Goal: Information Seeking & Learning: Learn about a topic

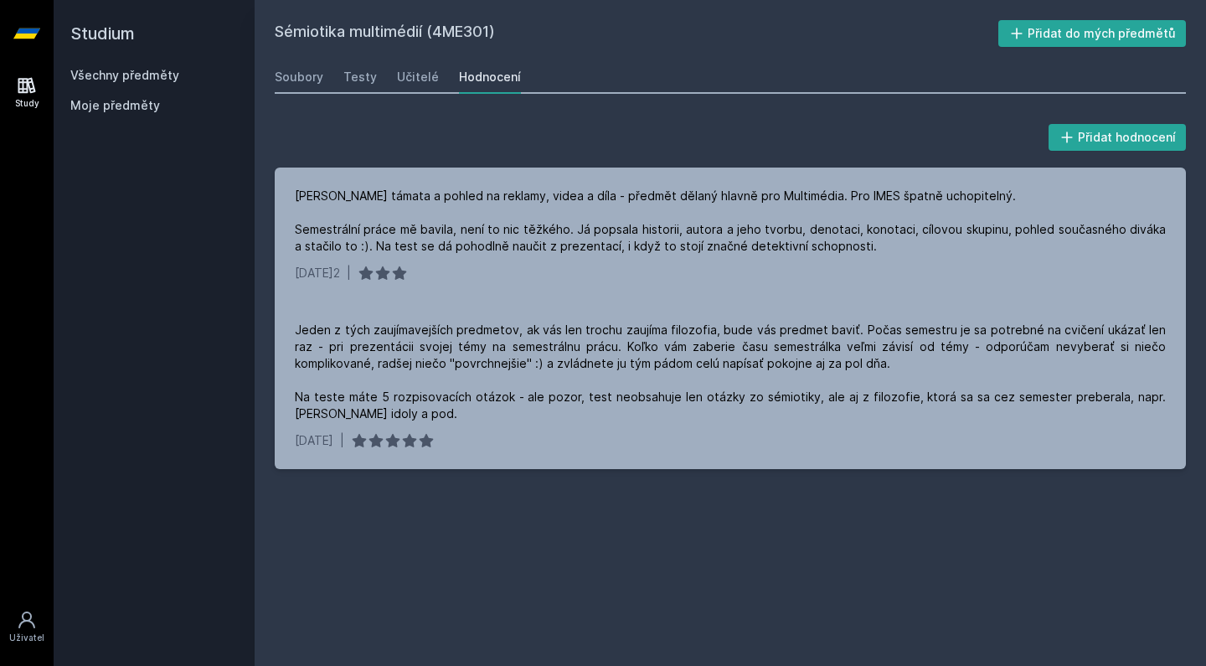
click at [105, 77] on link "Všechny předměty" at bounding box center [124, 75] width 109 height 14
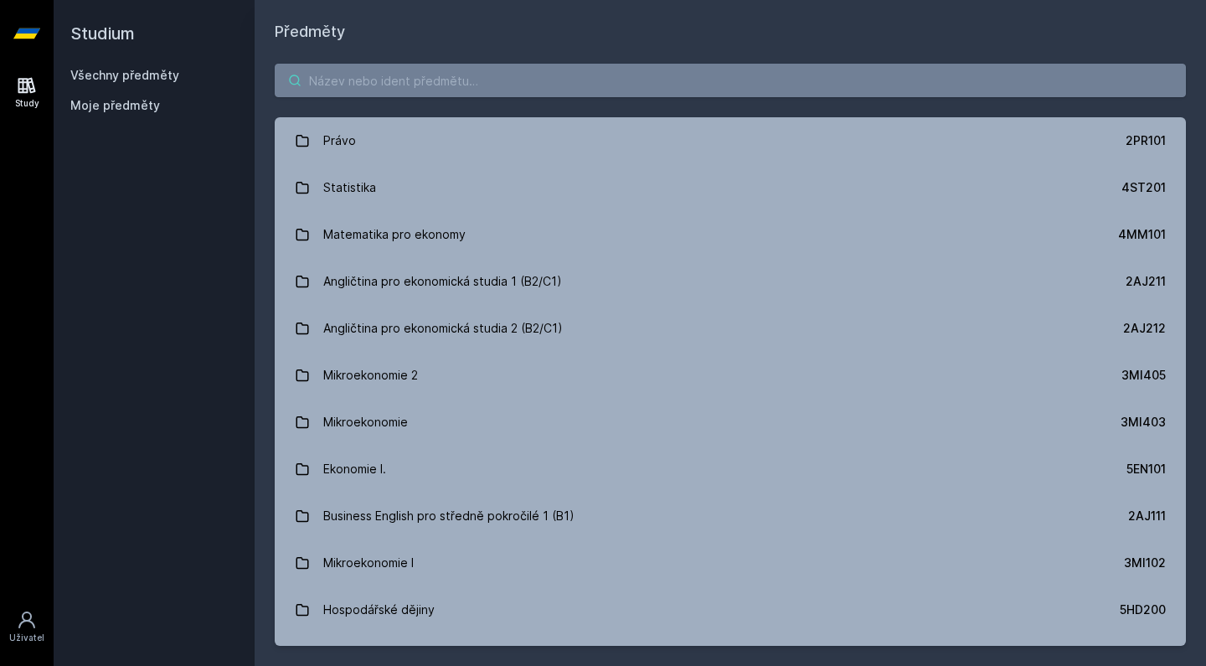
click at [473, 85] on input "search" at bounding box center [730, 81] width 911 height 34
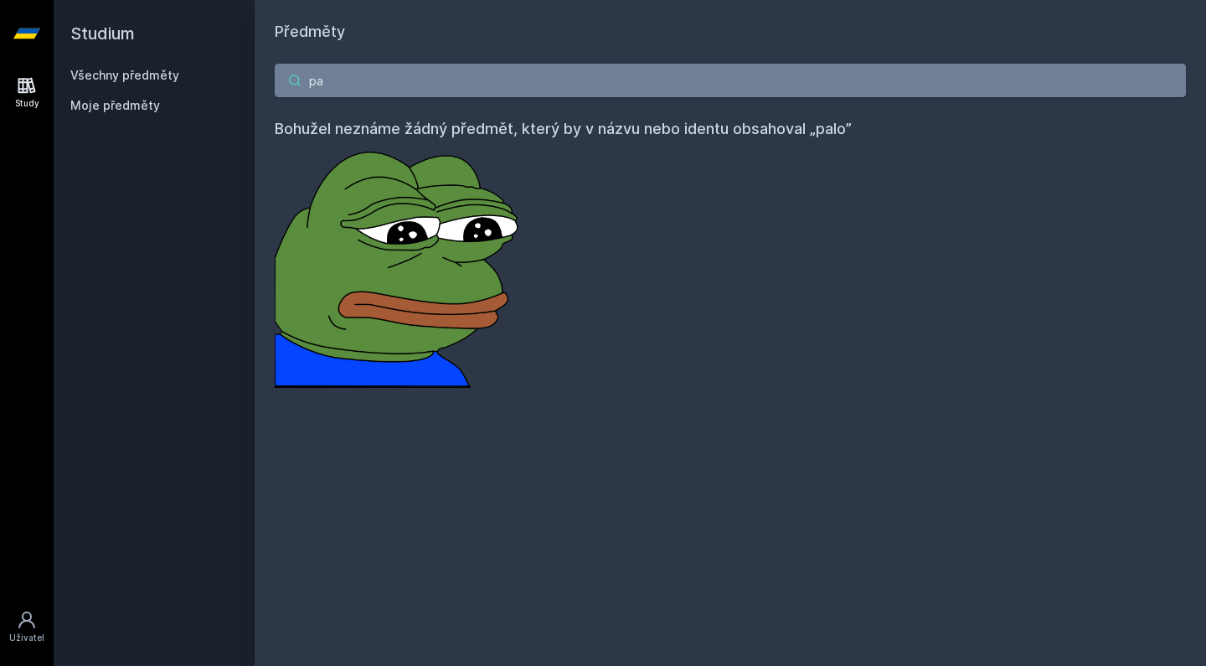
type input "p"
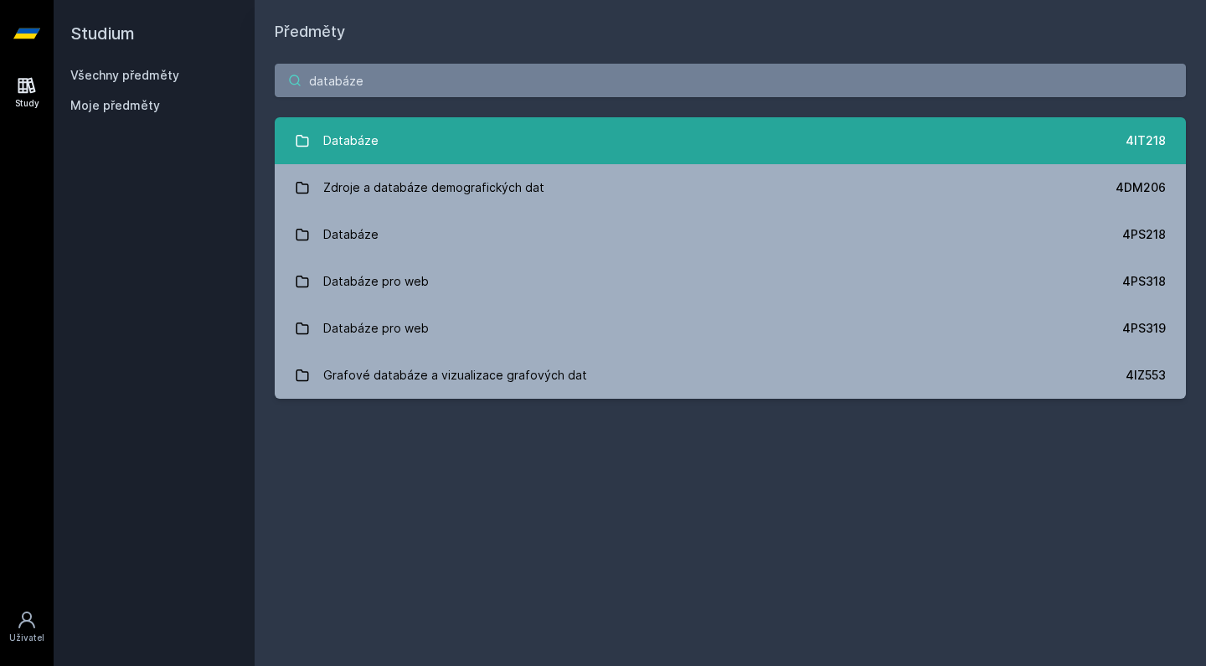
type input "databáze"
click at [472, 155] on link "Databáze 4IT218" at bounding box center [730, 140] width 911 height 47
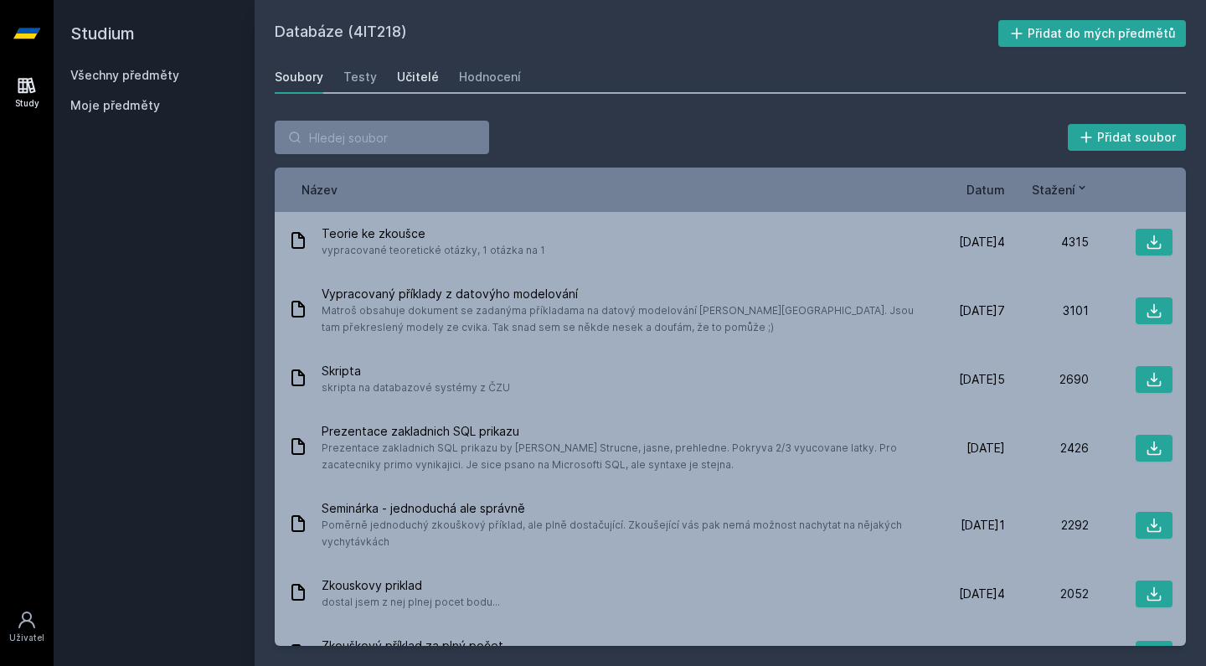
click at [426, 80] on div "Učitelé" at bounding box center [418, 77] width 42 height 17
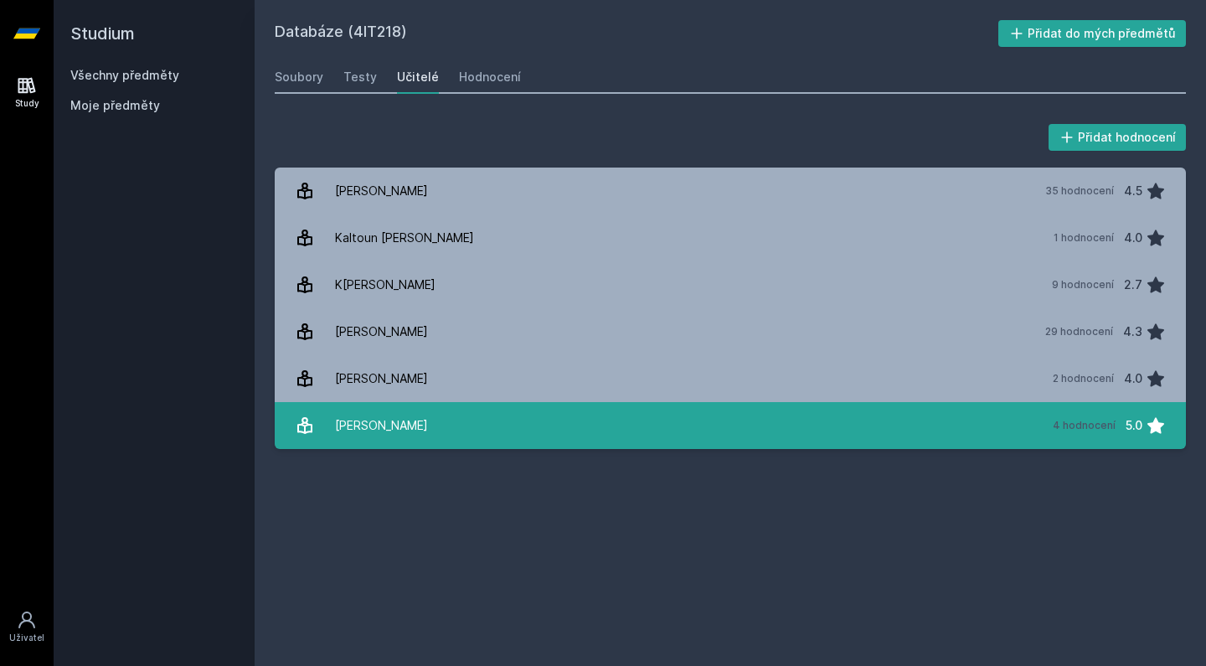
click at [500, 419] on link "[PERSON_NAME] 4 hodnocení 5.0" at bounding box center [730, 425] width 911 height 47
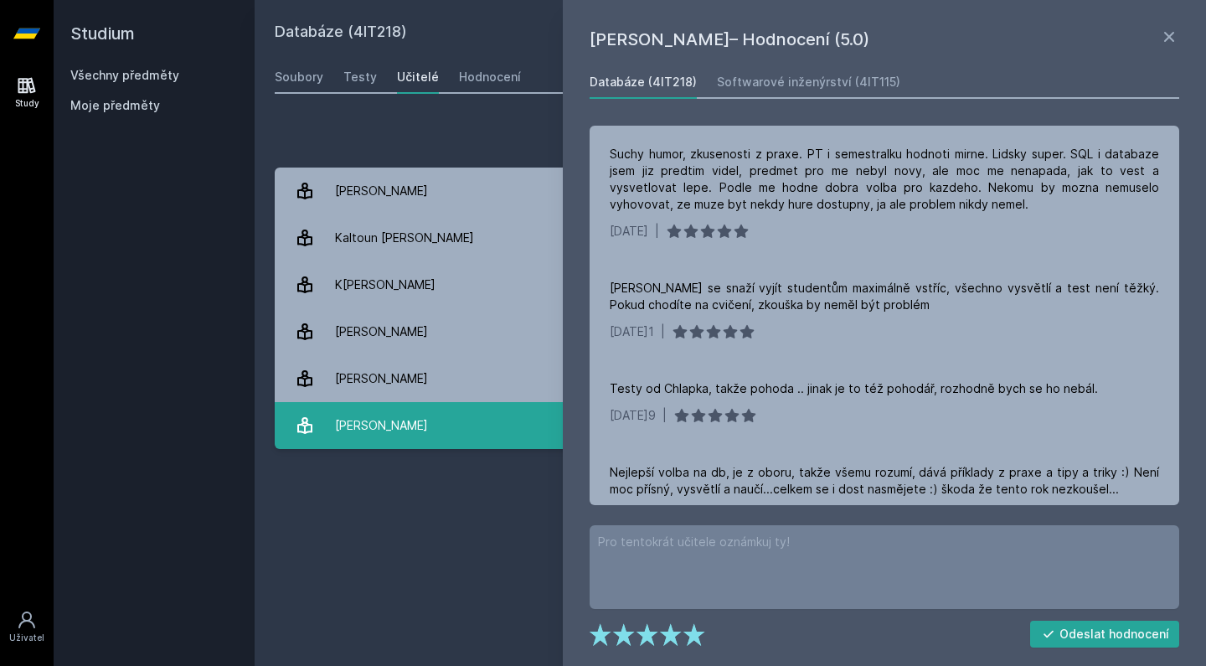
click at [500, 419] on link "[PERSON_NAME] 4 hodnocení 5.0" at bounding box center [730, 425] width 911 height 47
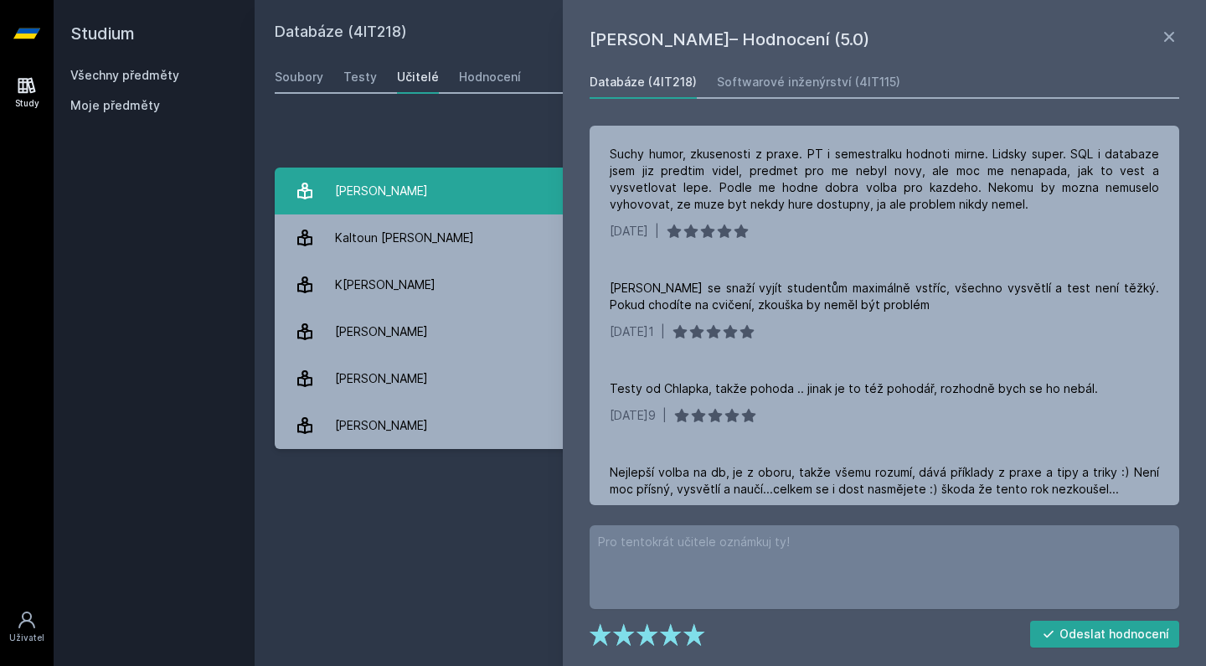
click at [441, 203] on link "Chlapek [PERSON_NAME] 35 hodnocení 4.5" at bounding box center [730, 191] width 911 height 47
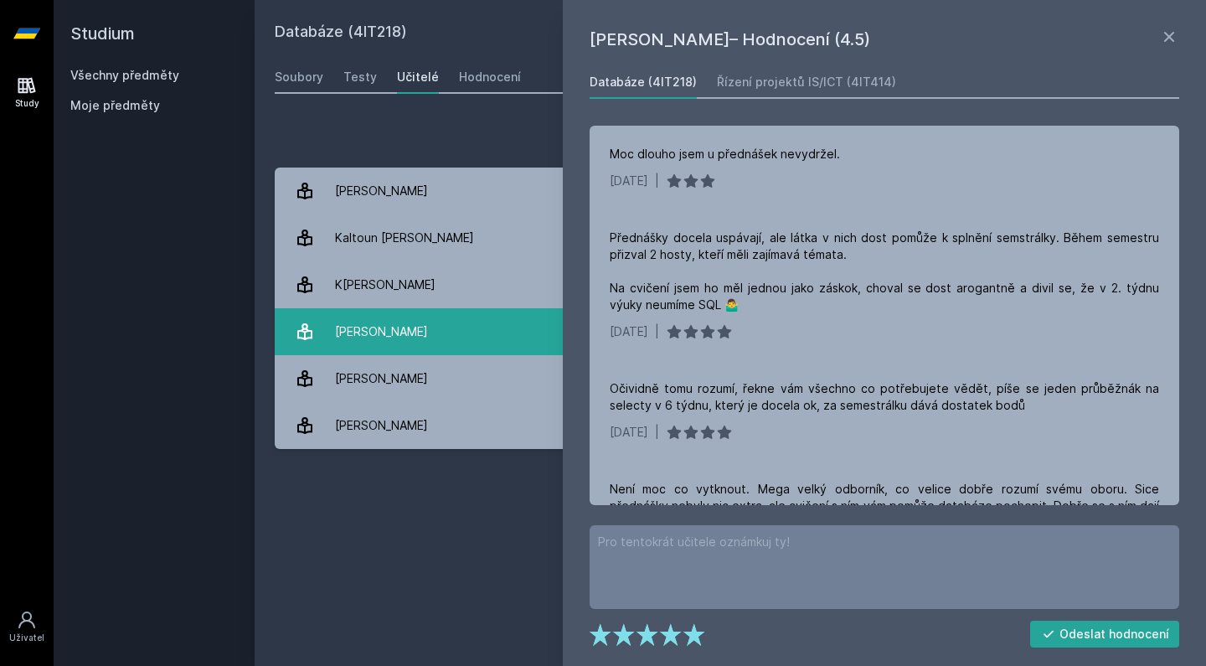
click at [410, 328] on div "[PERSON_NAME]" at bounding box center [381, 332] width 93 height 34
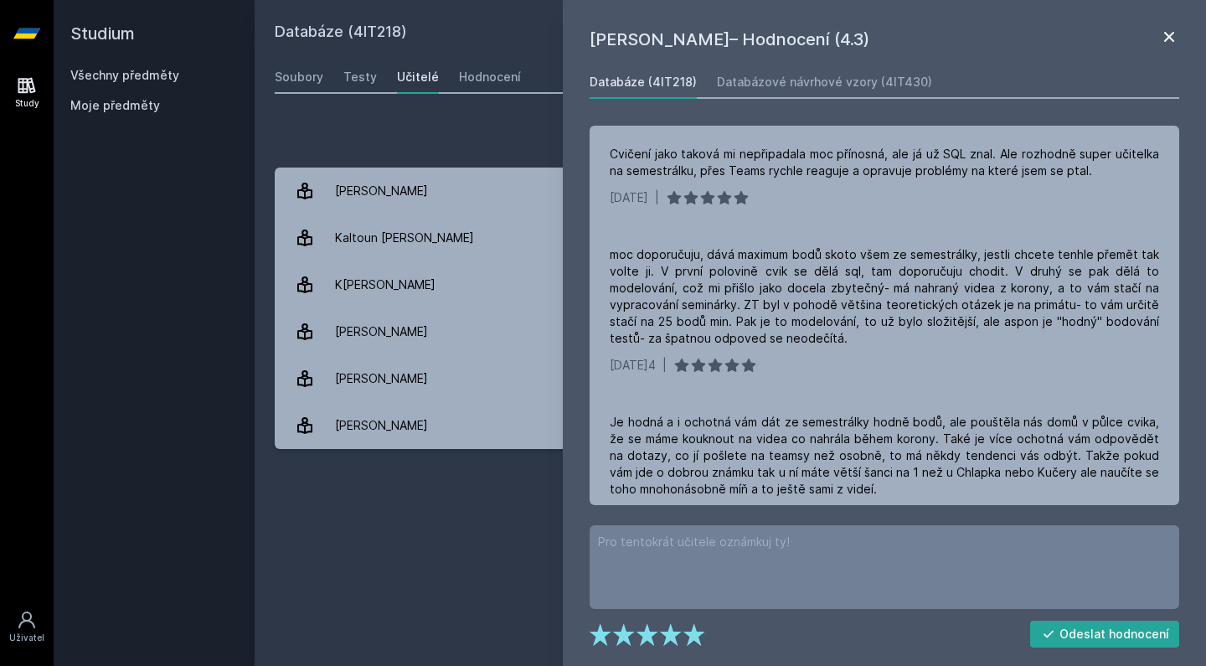
click at [1164, 42] on icon at bounding box center [1169, 37] width 20 height 20
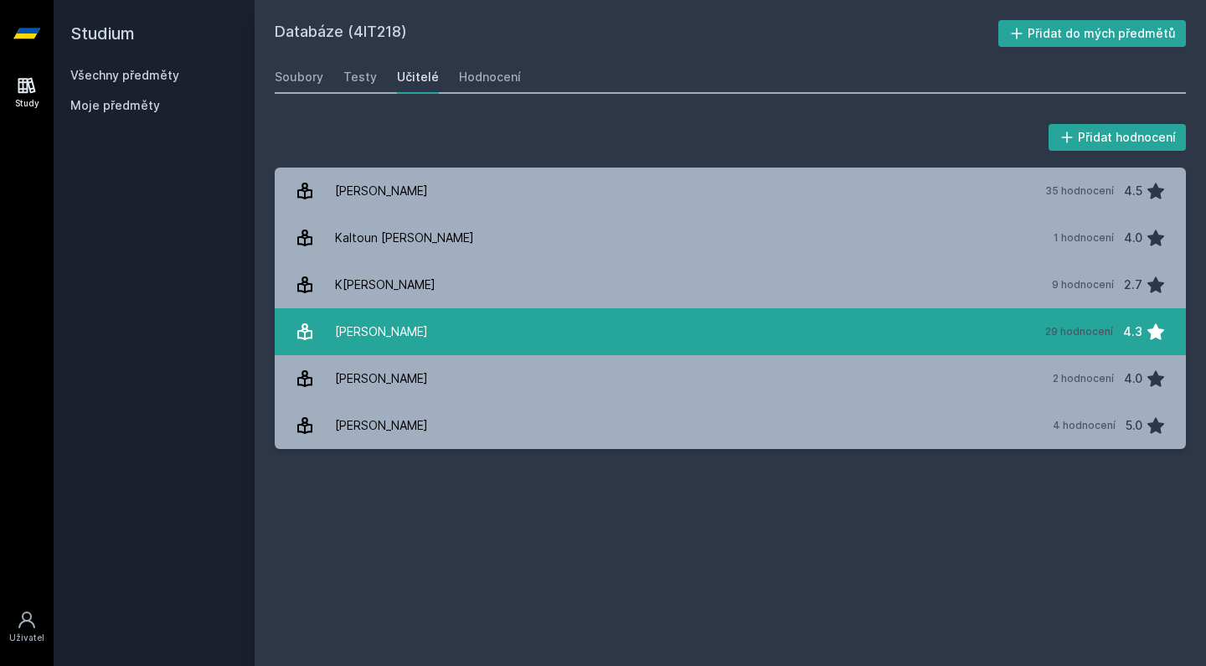
click at [699, 341] on link "[PERSON_NAME] 29 hodnocení 4.3" at bounding box center [730, 331] width 911 height 47
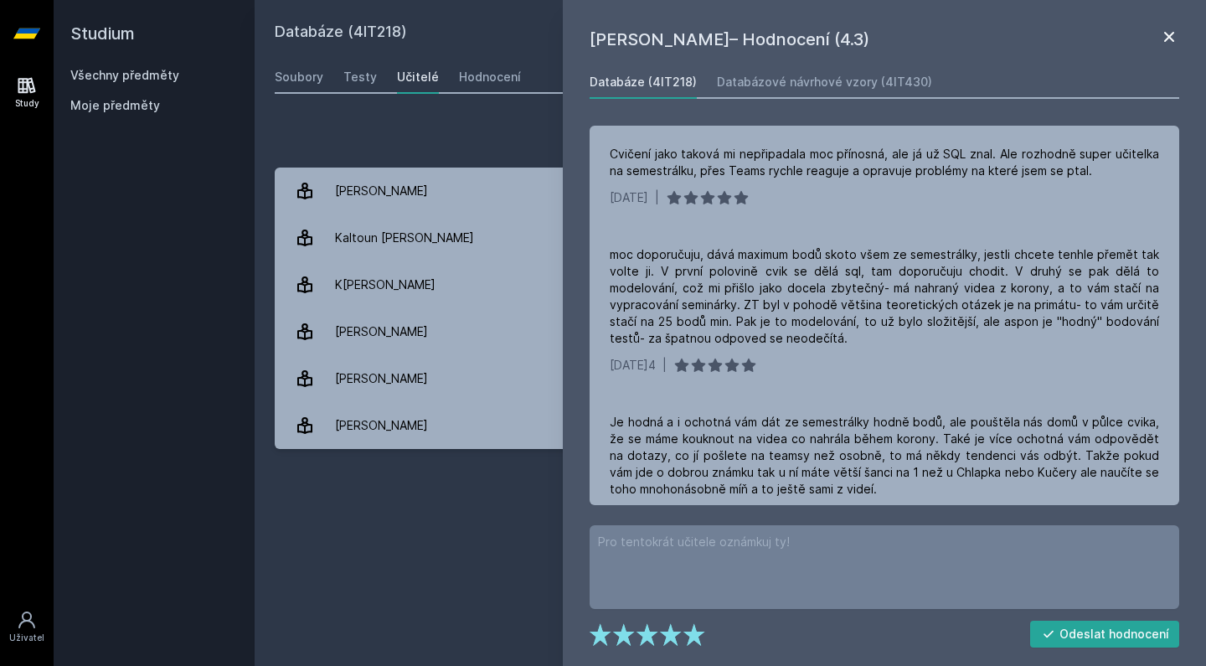
click at [1178, 37] on icon at bounding box center [1169, 37] width 20 height 20
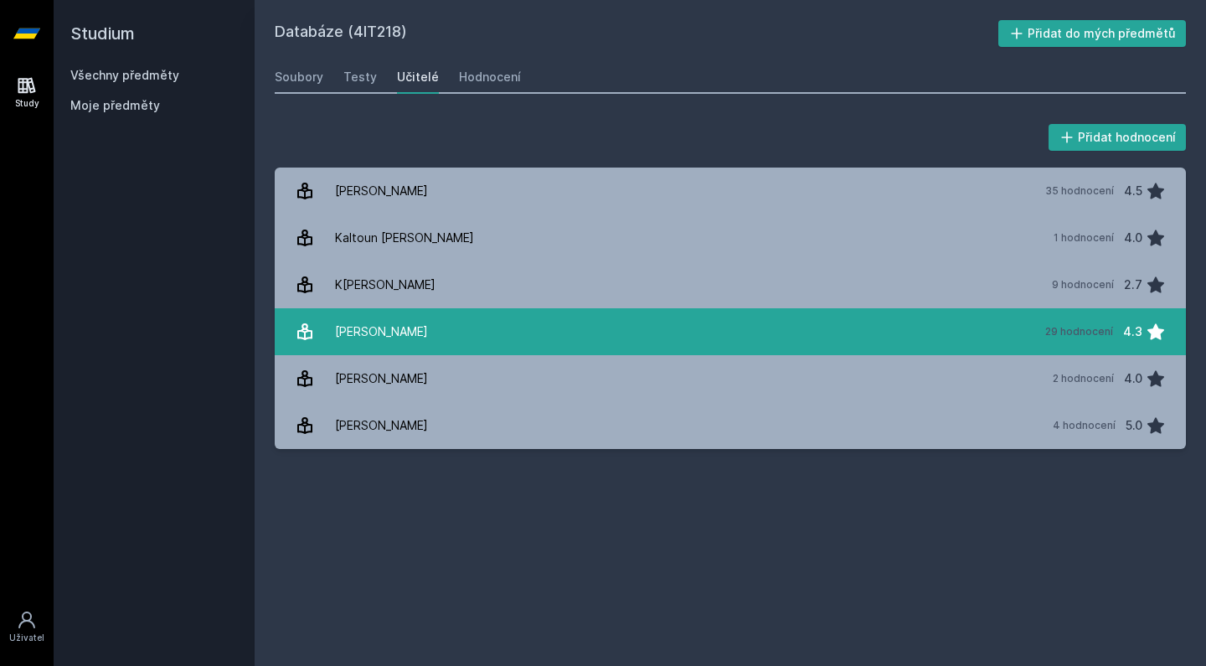
click at [619, 322] on link "[PERSON_NAME] 29 hodnocení 4.3" at bounding box center [730, 331] width 911 height 47
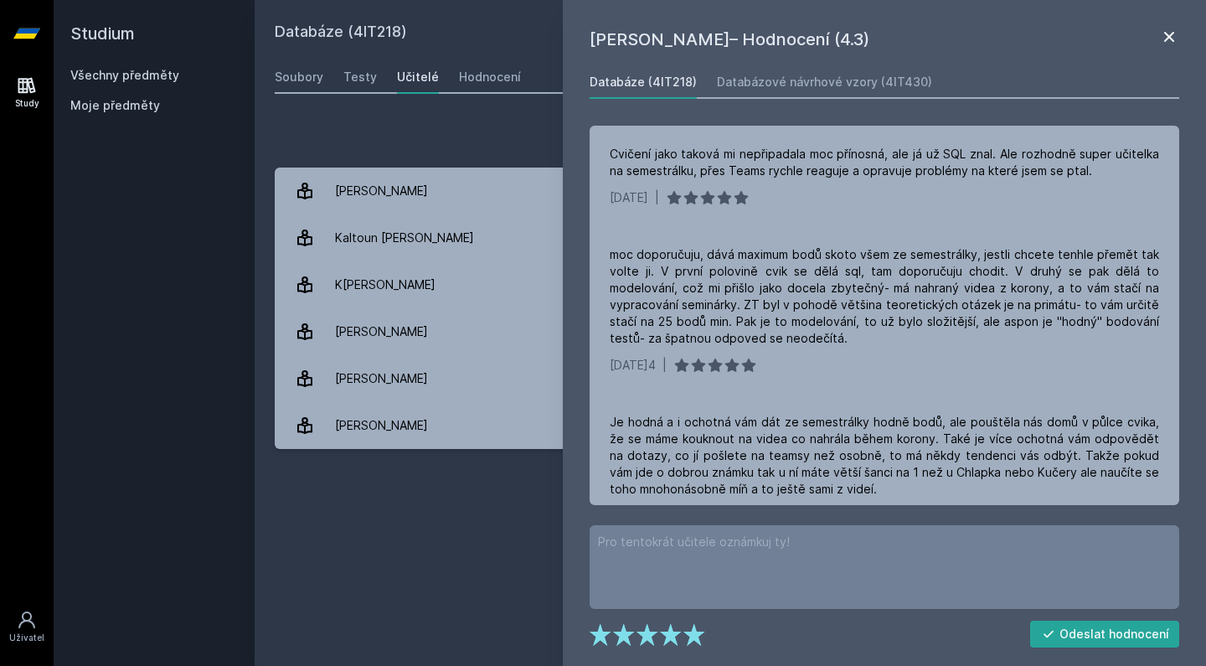
click at [1171, 41] on icon at bounding box center [1169, 37] width 20 height 20
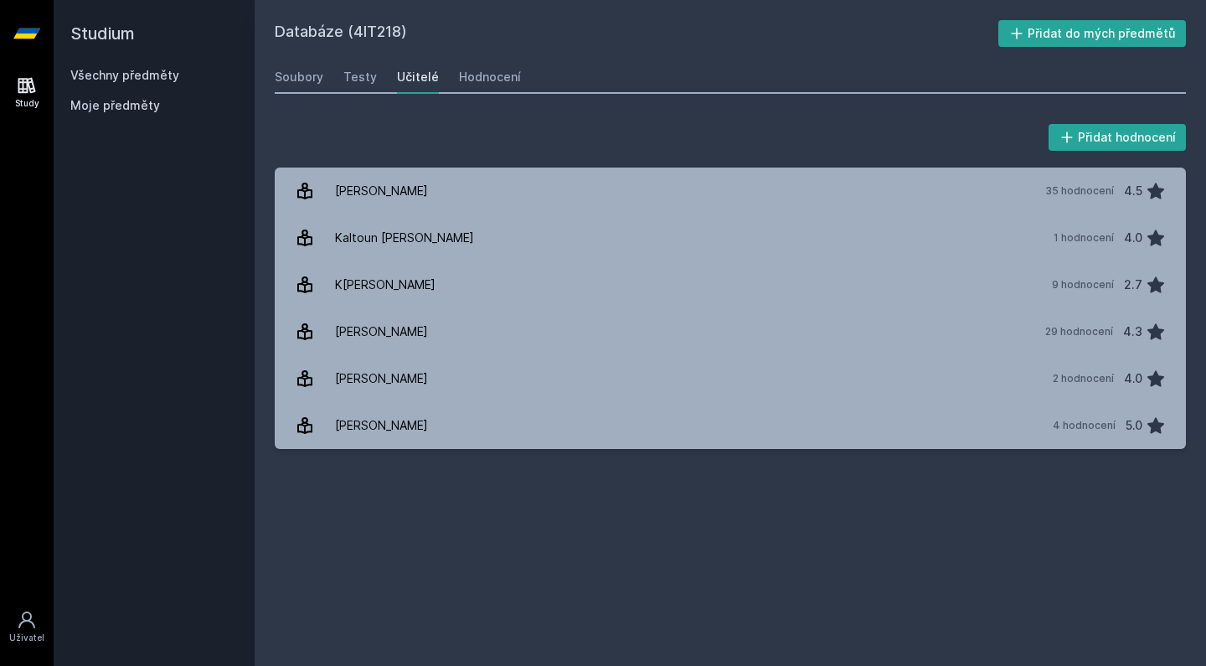
click at [112, 78] on link "Všechny předměty" at bounding box center [124, 75] width 109 height 14
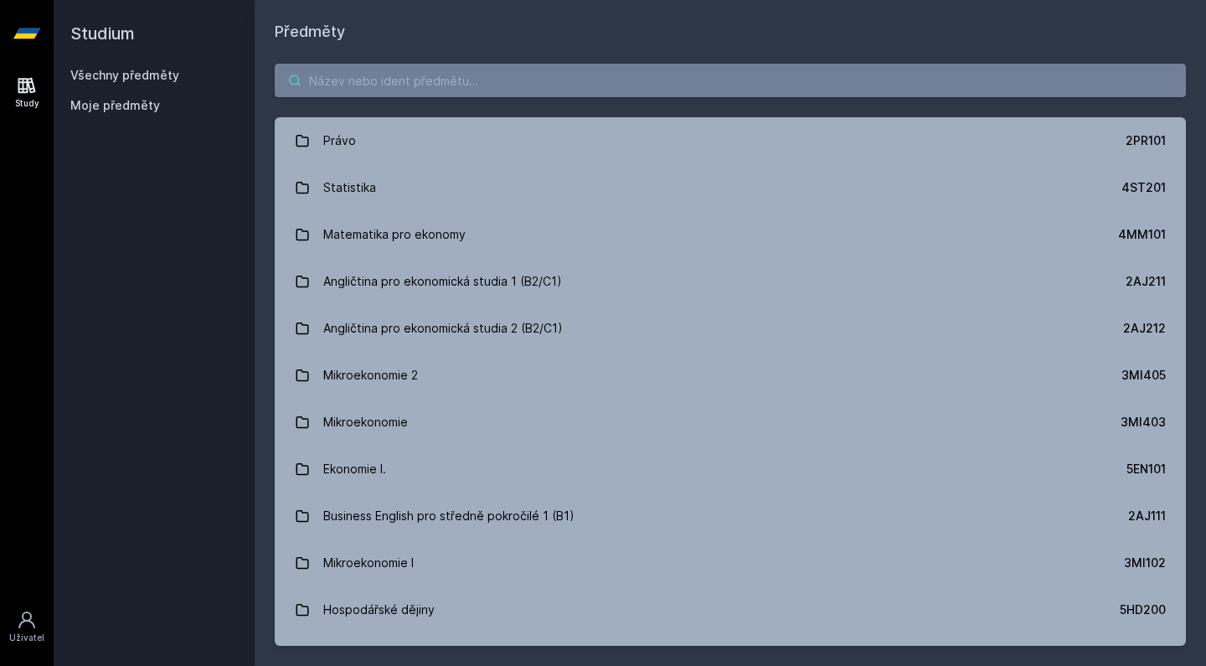
click at [493, 93] on input "search" at bounding box center [730, 81] width 911 height 34
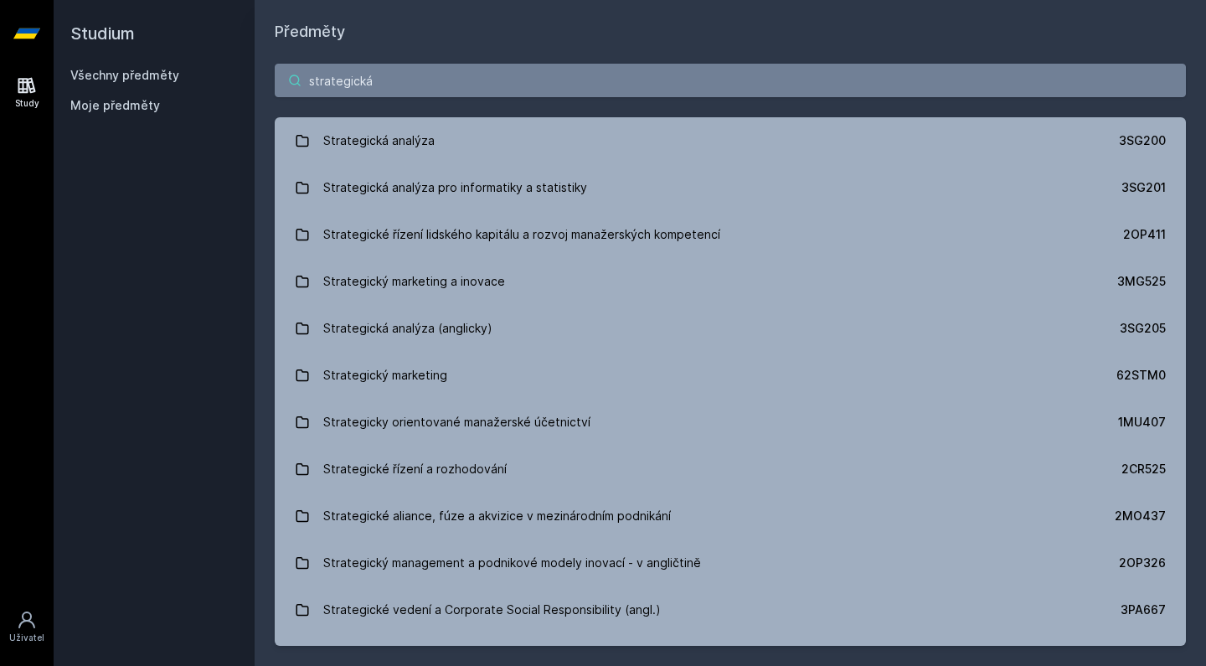
type input "strategická"
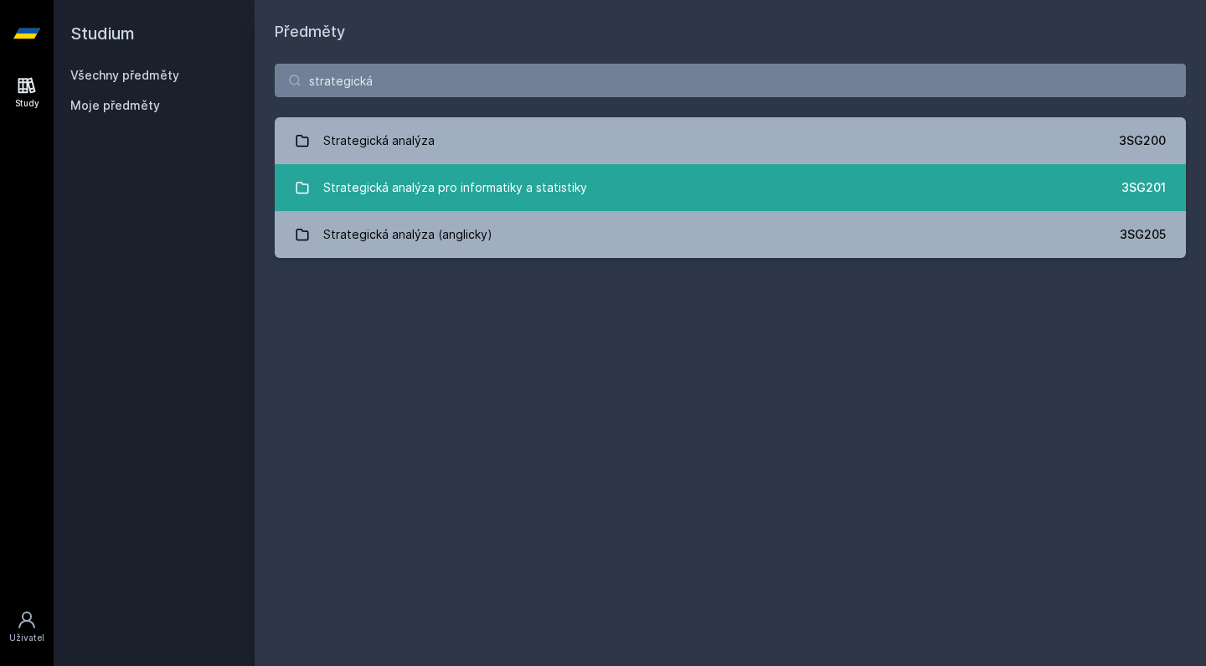
click at [530, 195] on div "Strategická analýza pro informatiky a statistiky" at bounding box center [455, 188] width 264 height 34
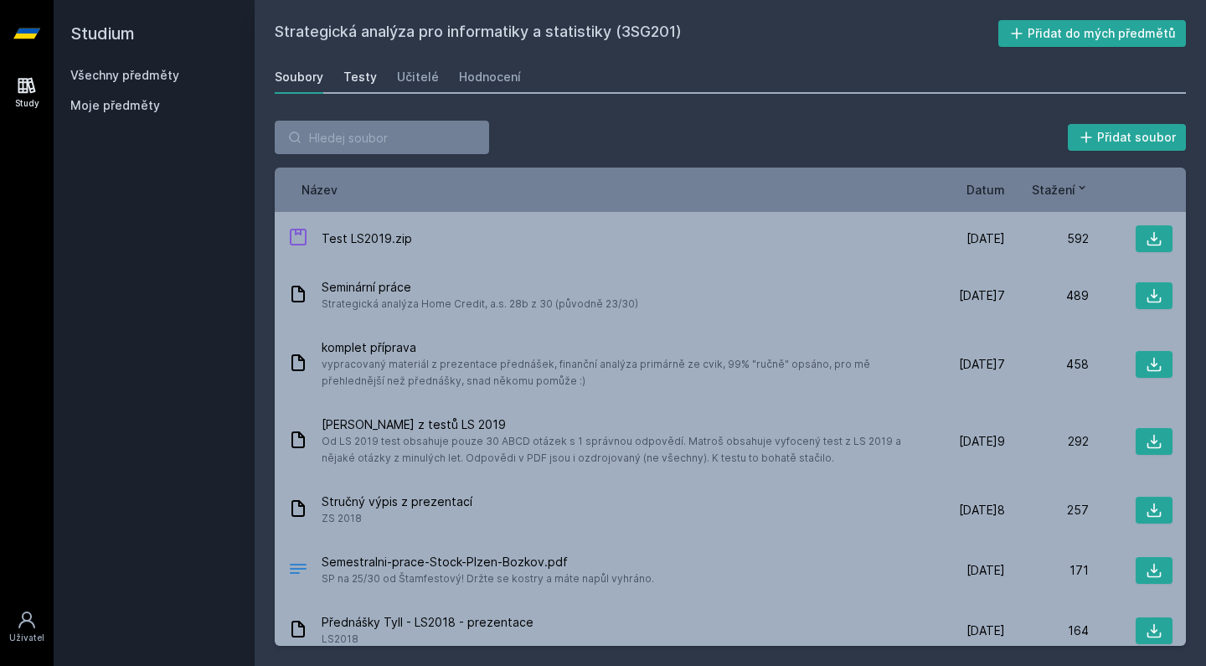
click at [364, 76] on div "Testy" at bounding box center [360, 77] width 34 height 17
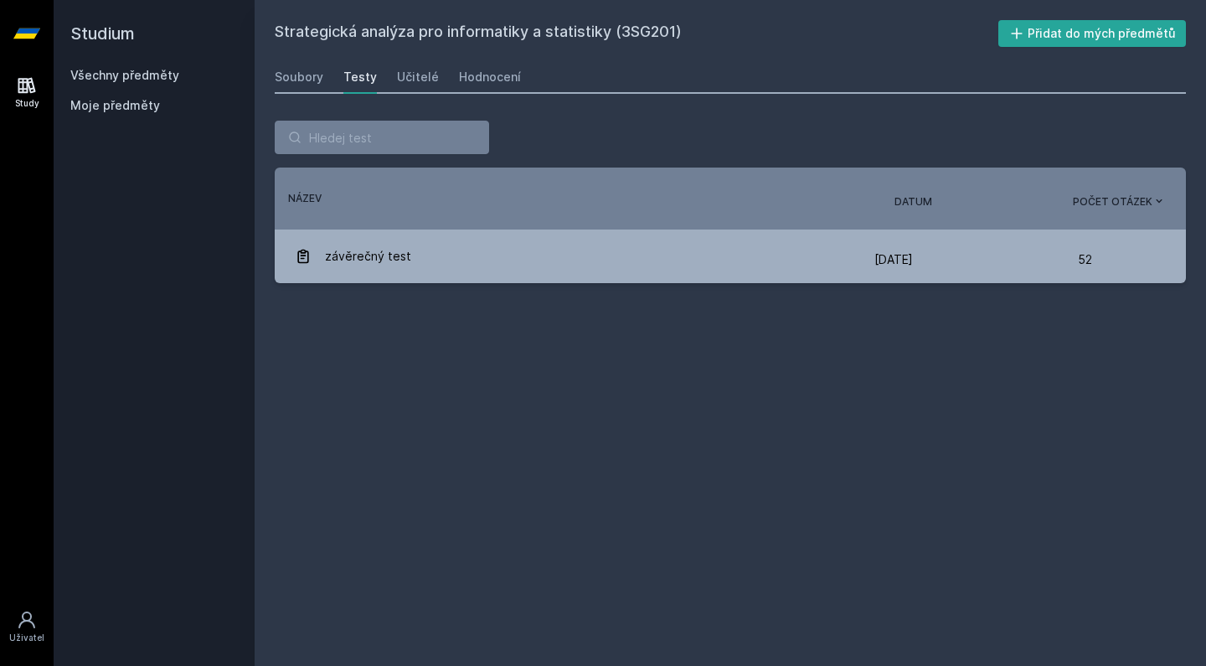
click at [440, 74] on div "Soubory Testy Učitelé Hodnocení" at bounding box center [730, 77] width 911 height 34
click at [415, 76] on div "Učitelé" at bounding box center [418, 77] width 42 height 17
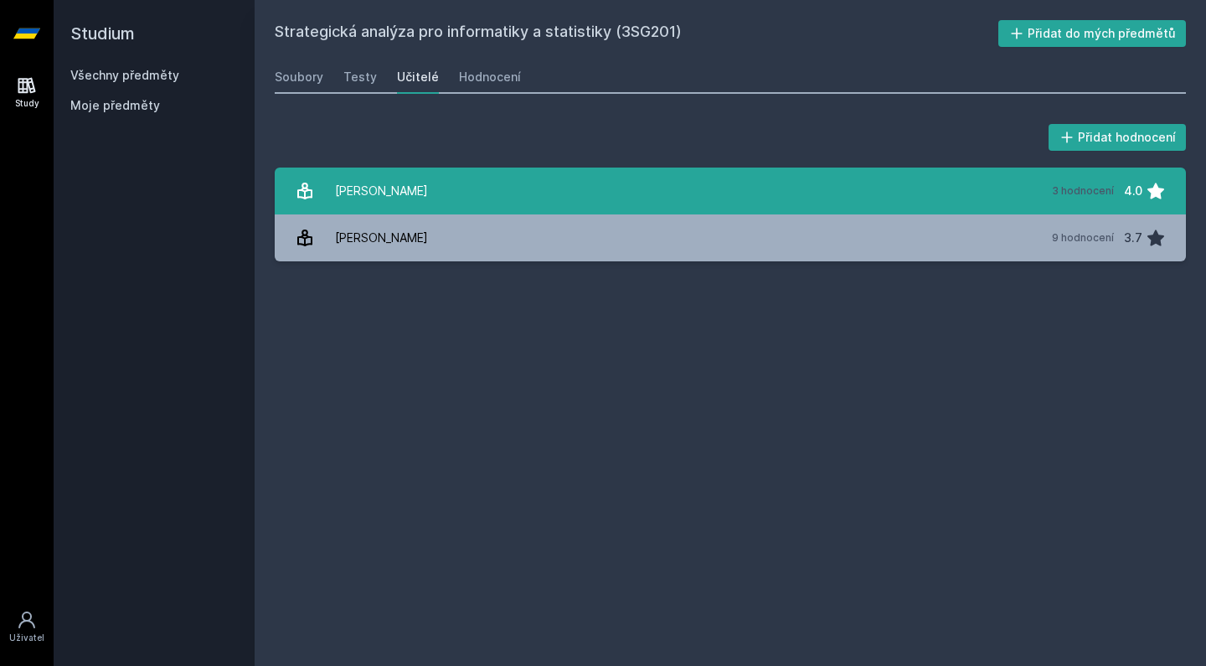
click at [442, 180] on link "H[PERSON_NAME] 3 hodnocení 4.0" at bounding box center [730, 191] width 911 height 47
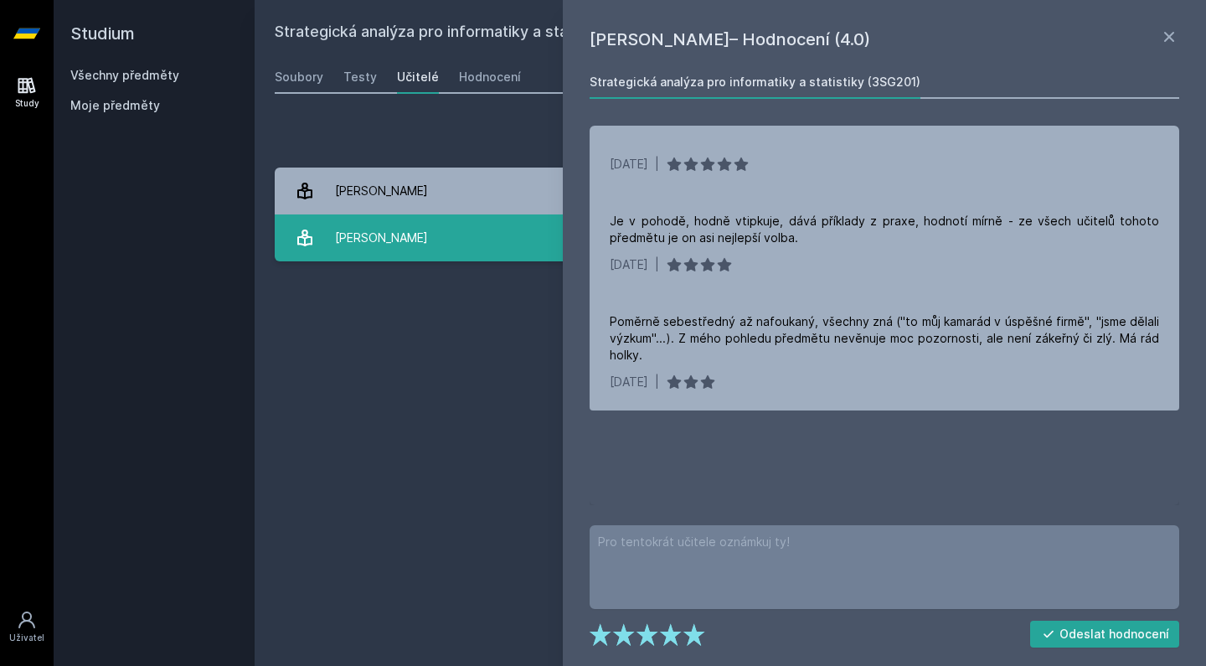
click at [430, 237] on link "M[PERSON_NAME] 9 hodnocení 3.7" at bounding box center [730, 237] width 911 height 47
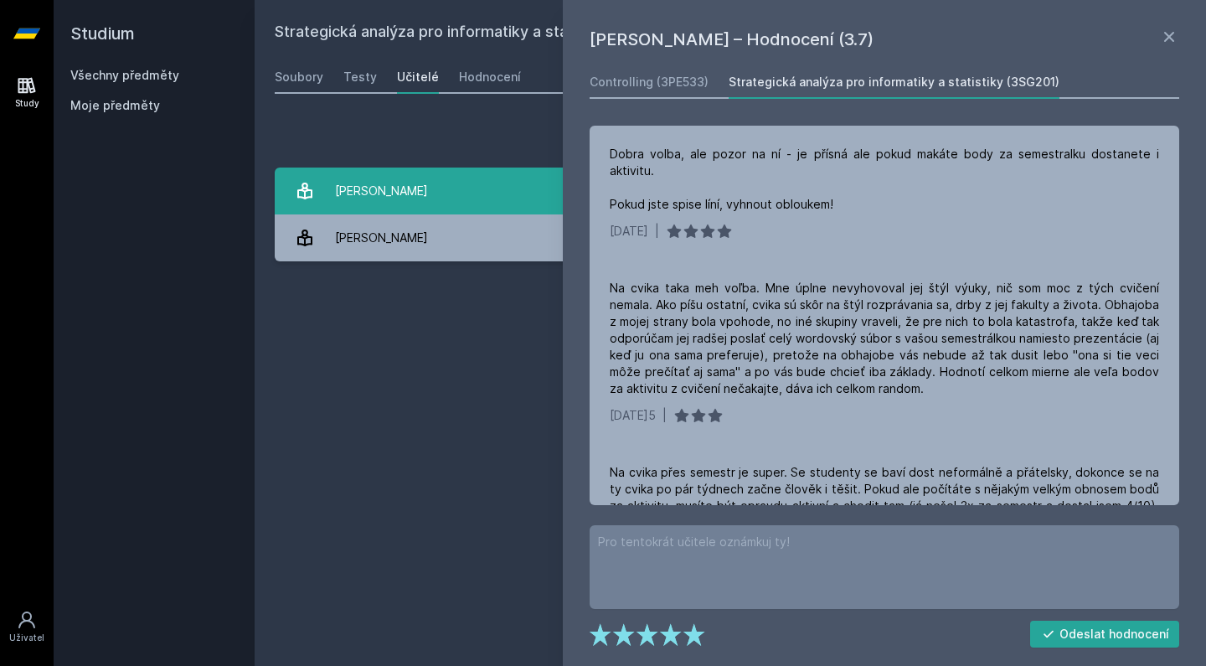
click at [431, 209] on link "H[PERSON_NAME] 3 hodnocení 4.0" at bounding box center [730, 191] width 911 height 47
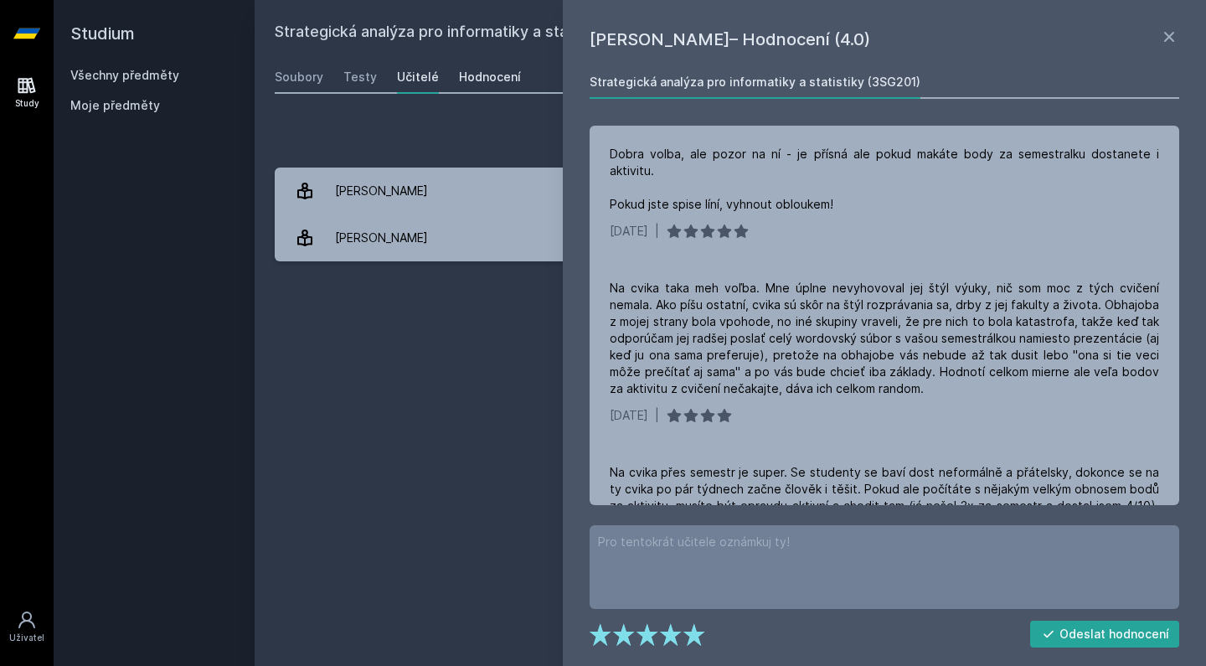
click at [459, 90] on link "Hodnocení" at bounding box center [490, 77] width 62 height 34
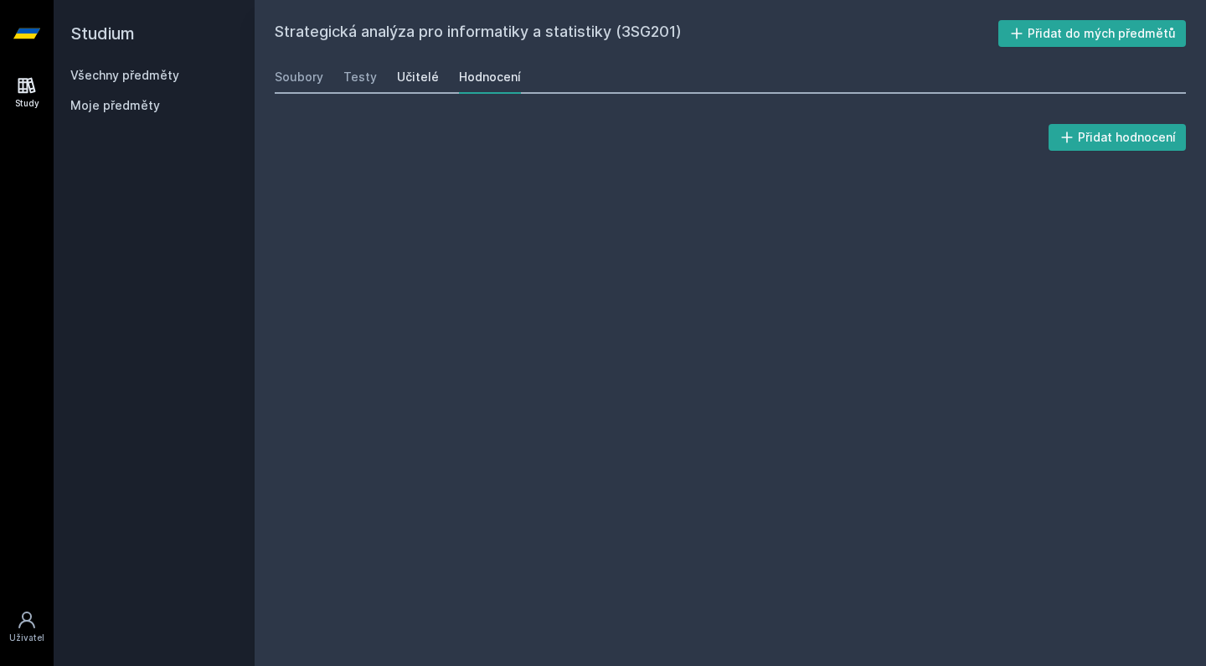
click at [412, 80] on div "Učitelé" at bounding box center [418, 77] width 42 height 17
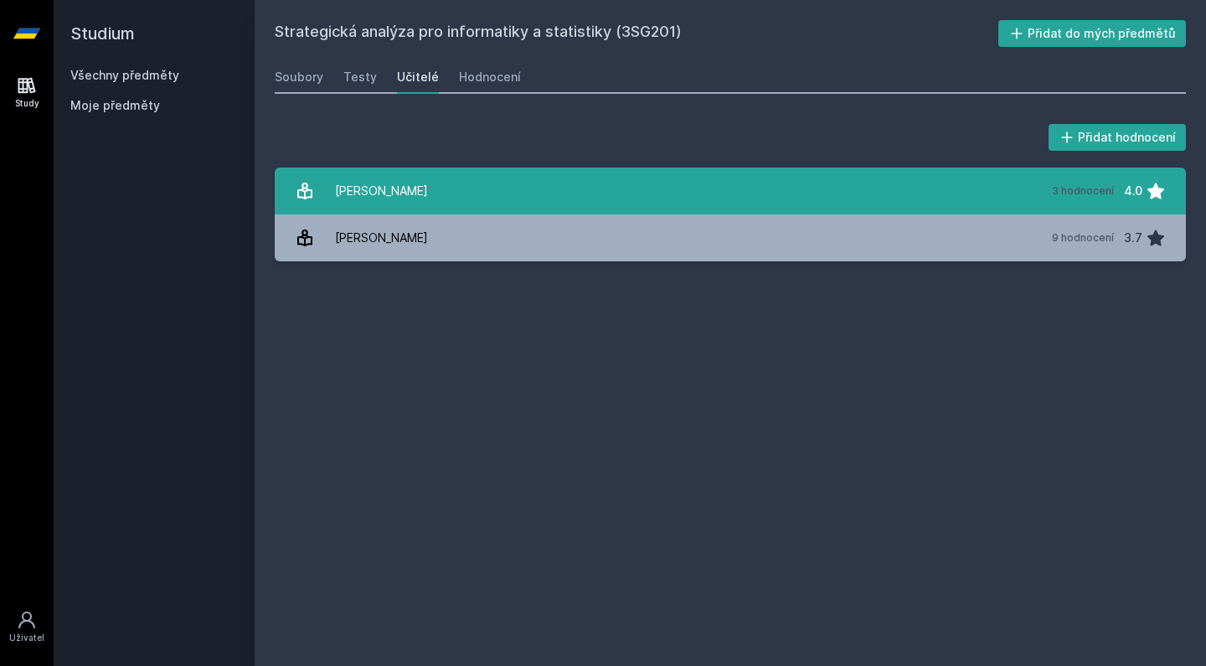
click at [406, 173] on link "H[PERSON_NAME] 3 hodnocení 4.0" at bounding box center [730, 191] width 911 height 47
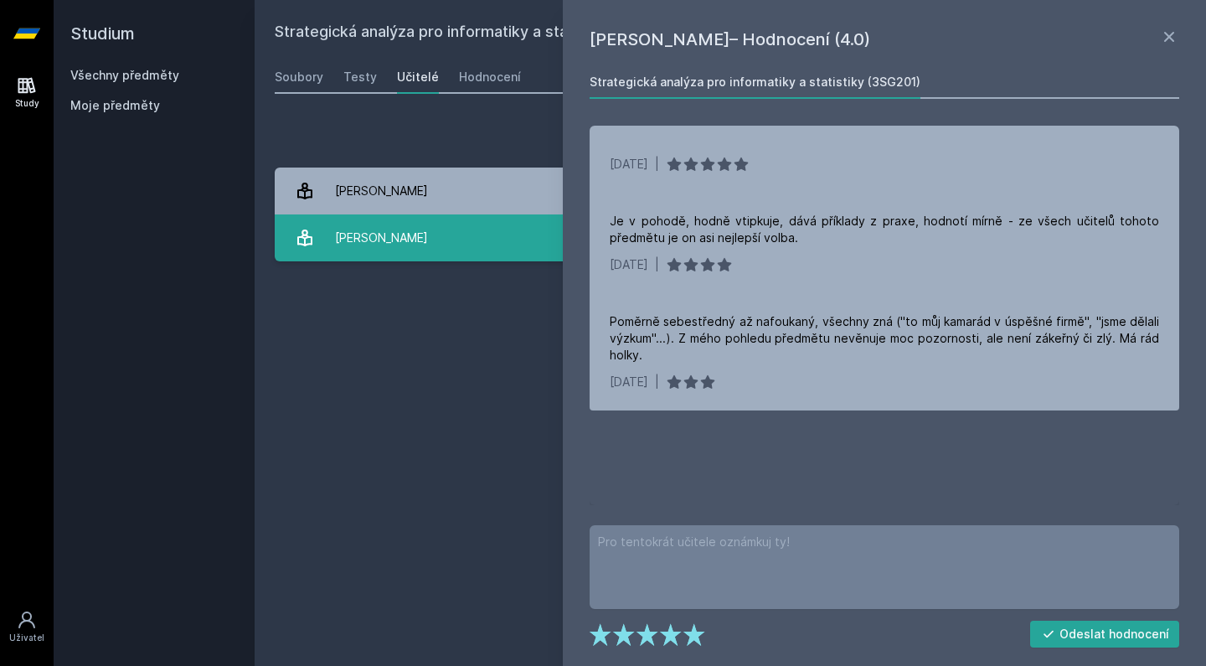
click at [410, 216] on link "M[PERSON_NAME] 9 hodnocení 3.7" at bounding box center [730, 237] width 911 height 47
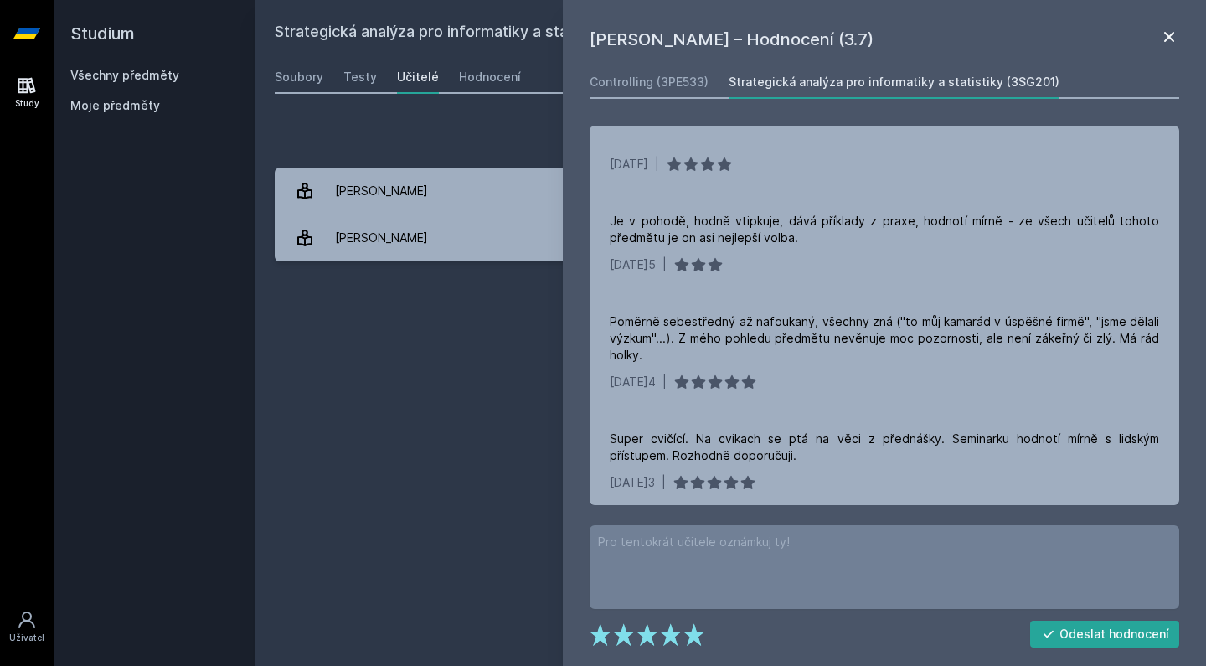
click at [1171, 32] on icon at bounding box center [1169, 37] width 20 height 20
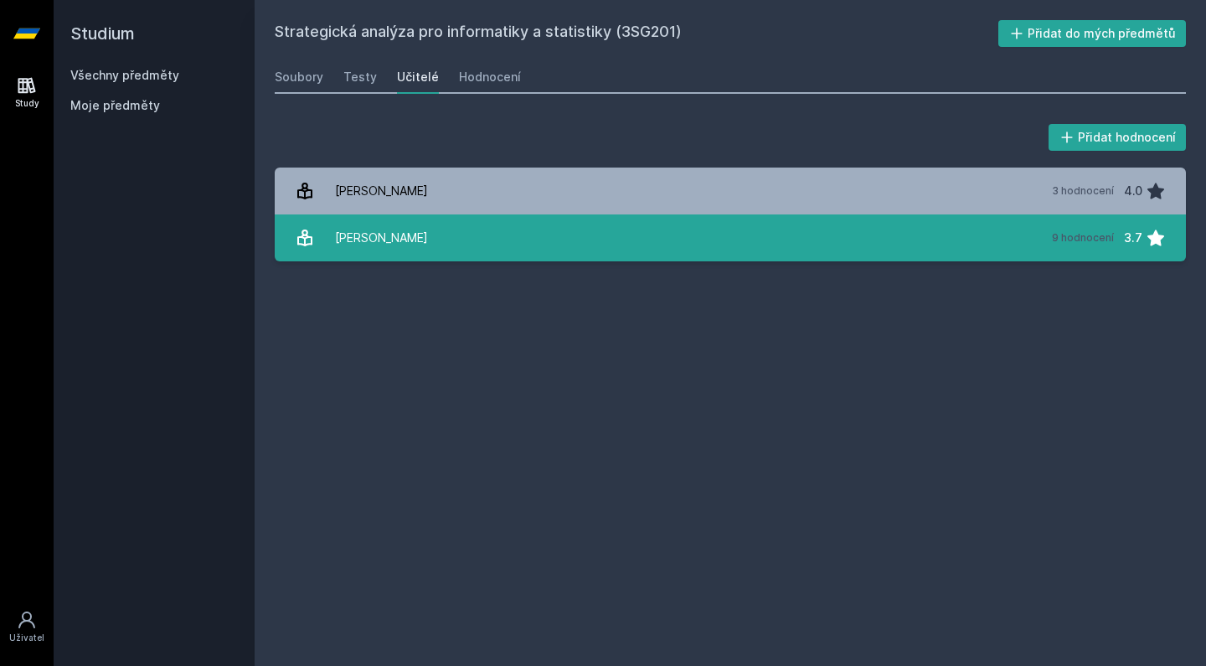
click at [622, 229] on link "M[PERSON_NAME] 9 hodnocení 3.7" at bounding box center [730, 237] width 911 height 47
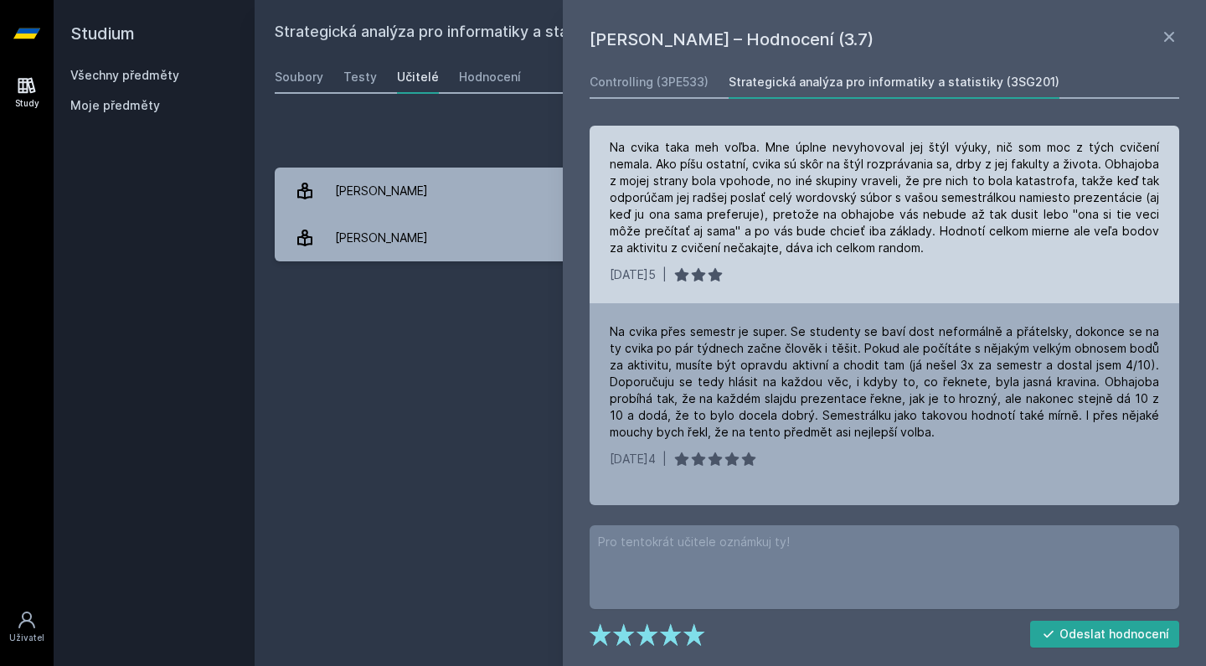
scroll to position [142, 0]
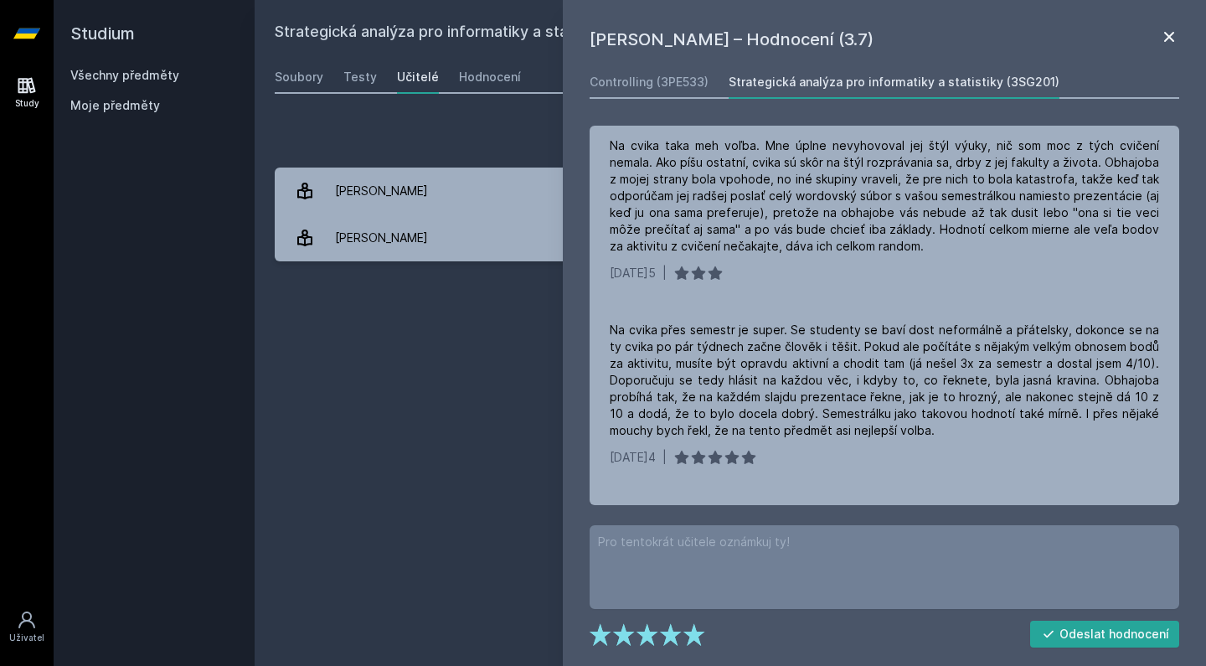
click at [1163, 42] on icon at bounding box center [1169, 37] width 20 height 20
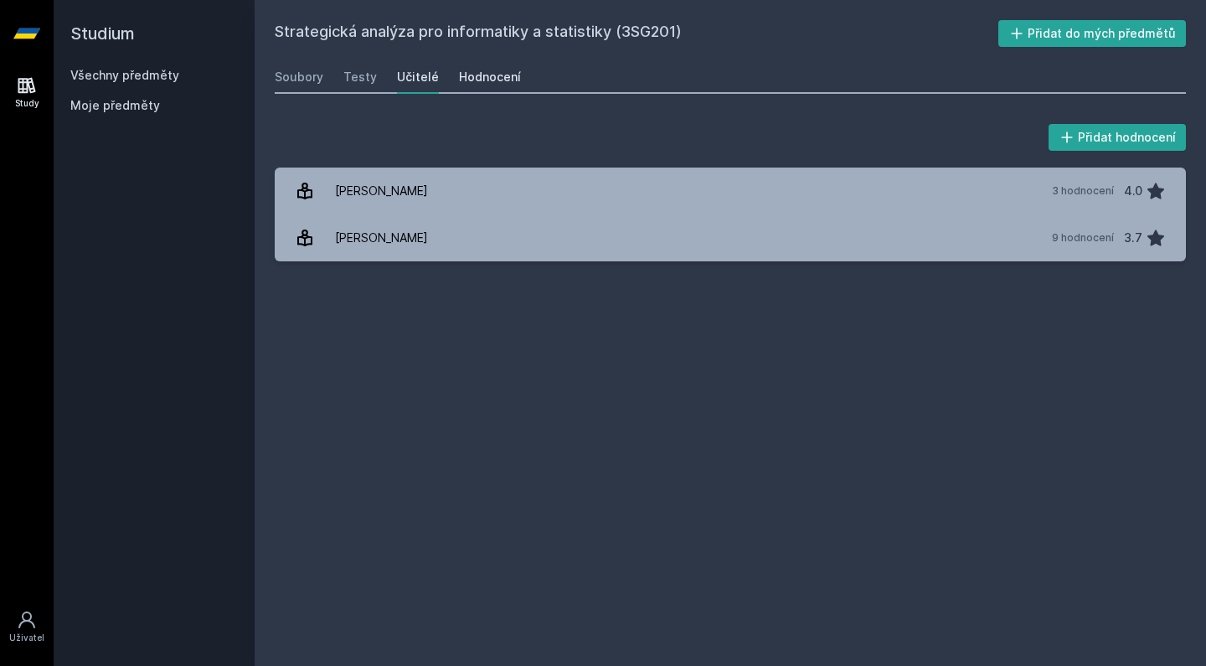
click at [477, 79] on div "Hodnocení" at bounding box center [490, 77] width 62 height 17
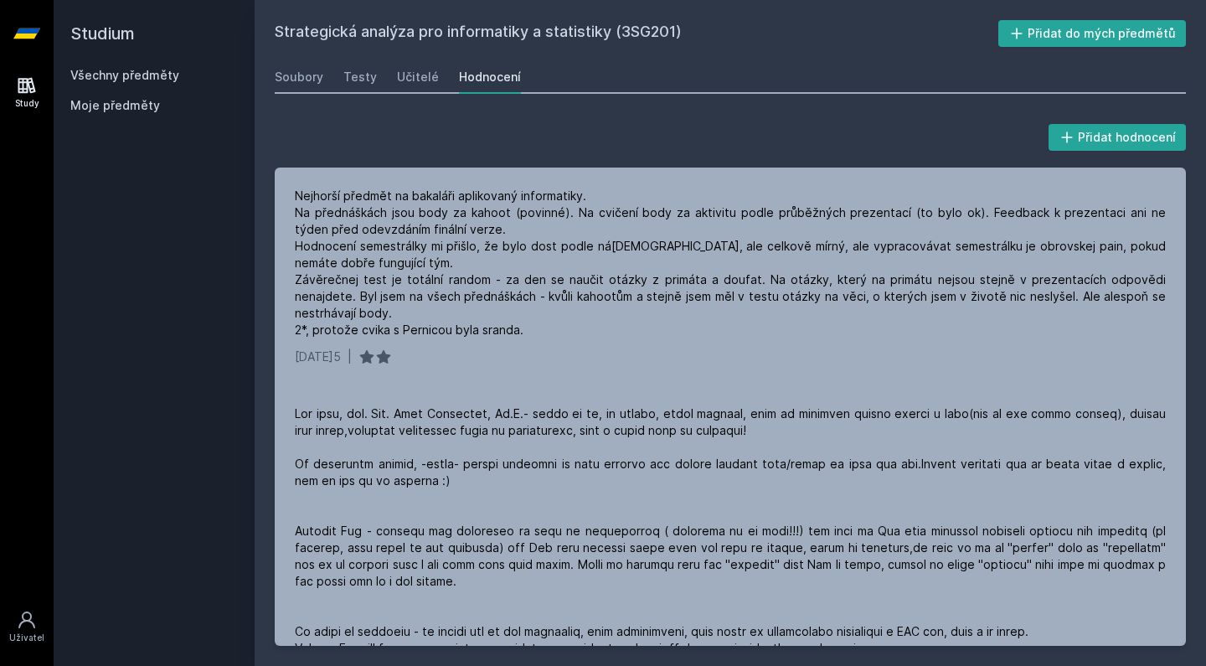
click at [127, 74] on link "Všechny předměty" at bounding box center [124, 75] width 109 height 14
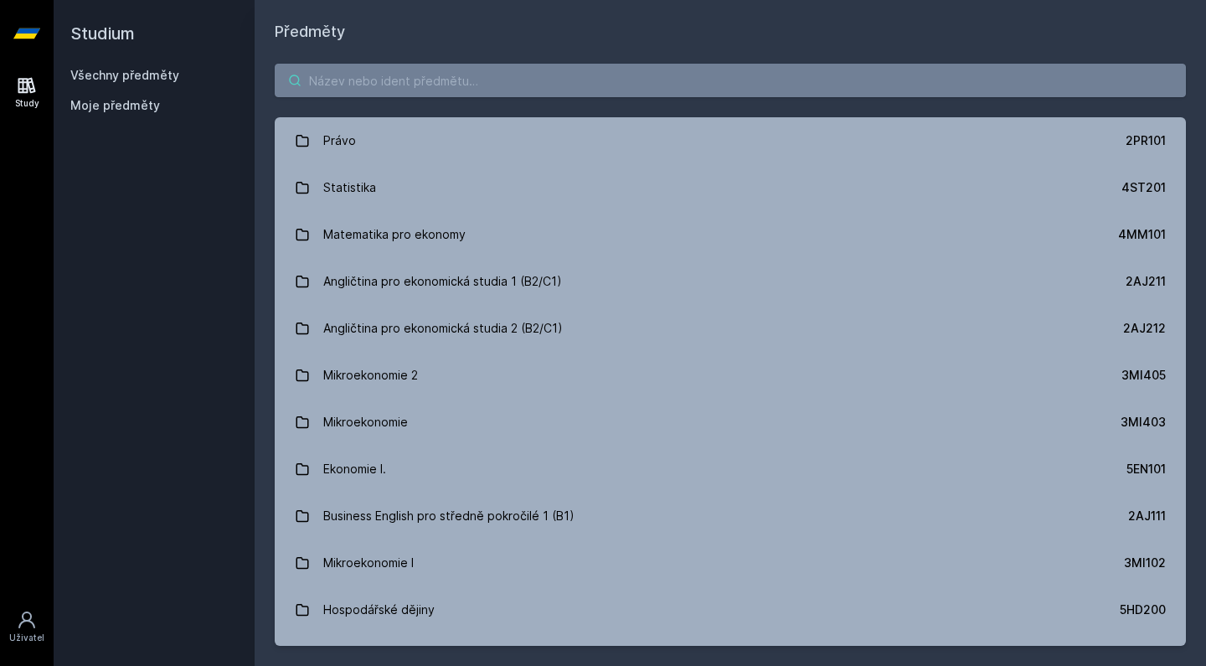
click at [493, 81] on input "search" at bounding box center [730, 81] width 911 height 34
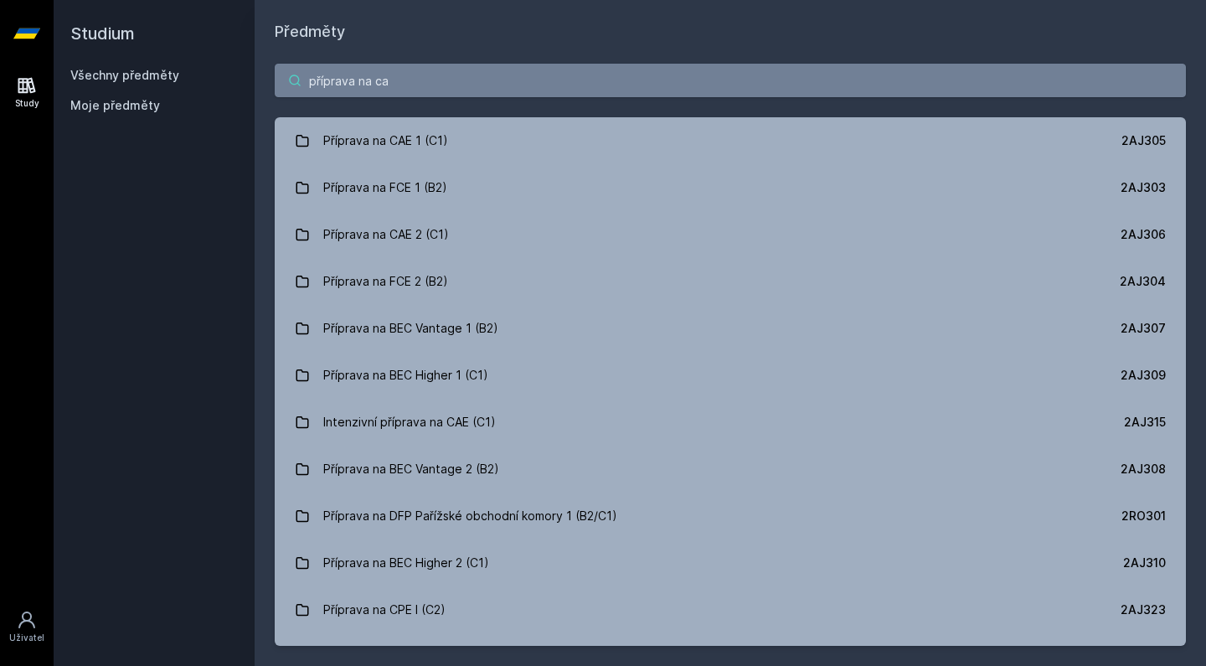
type input "příprava na cae"
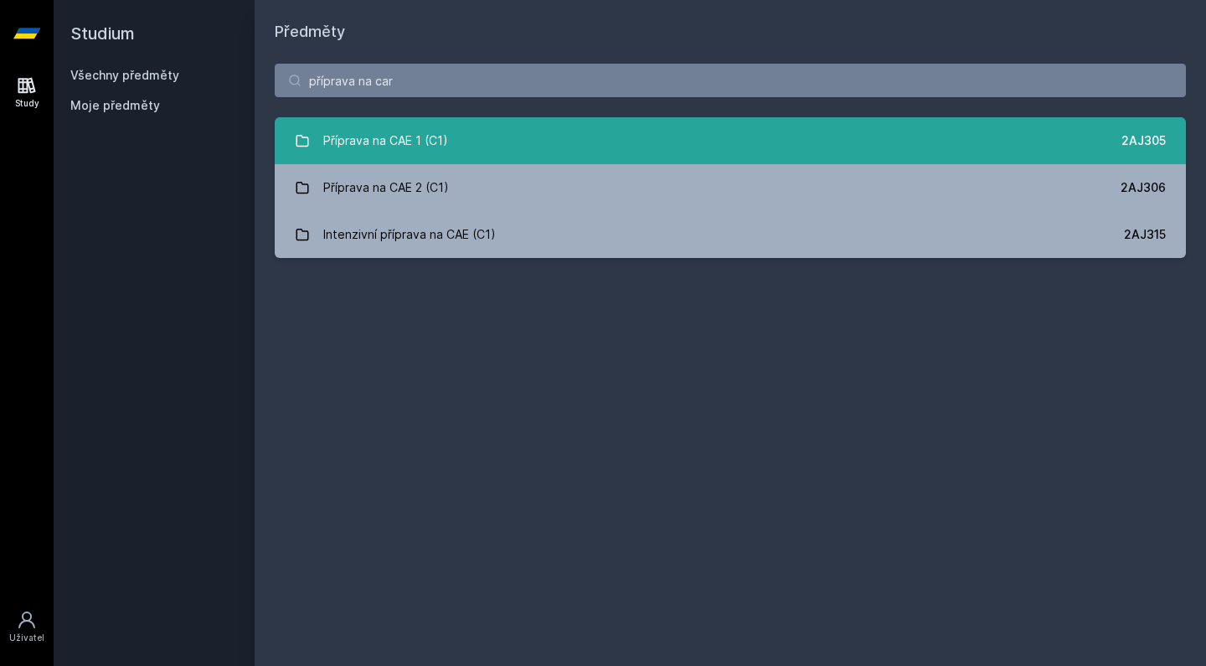
drag, startPoint x: 493, startPoint y: 81, endPoint x: 587, endPoint y: 151, distance: 117.4
click at [587, 151] on link "Příprava na CAE 1 (C1) 2AJ305" at bounding box center [730, 140] width 911 height 47
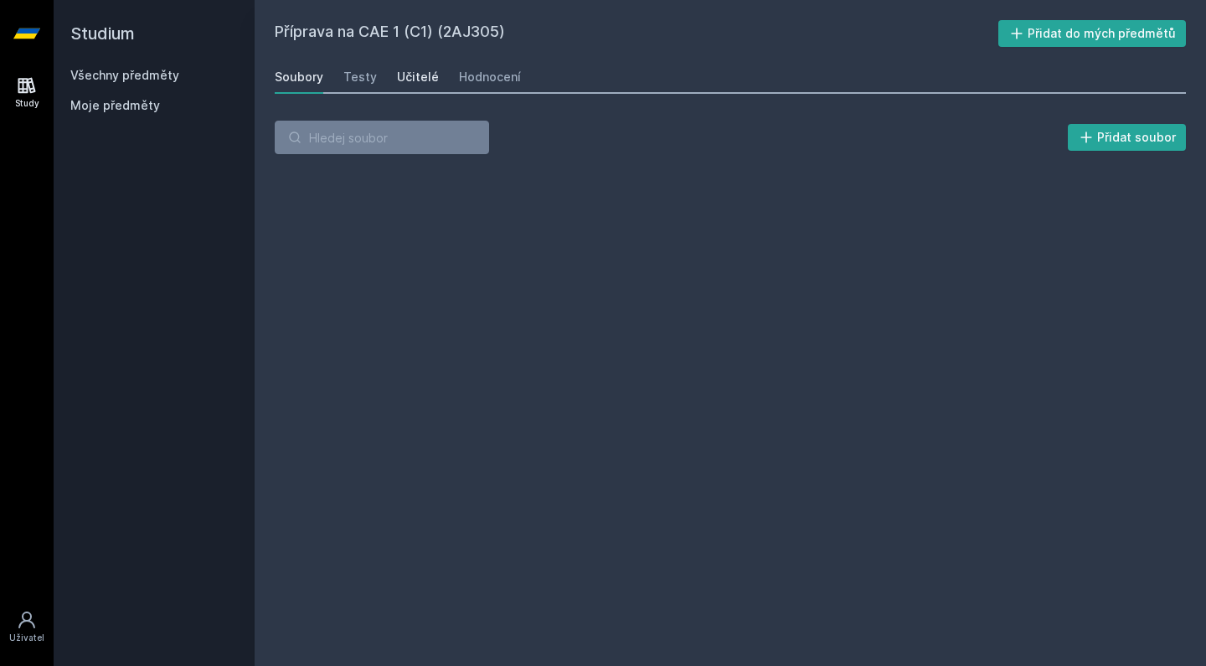
click at [412, 76] on div "Učitelé" at bounding box center [418, 77] width 42 height 17
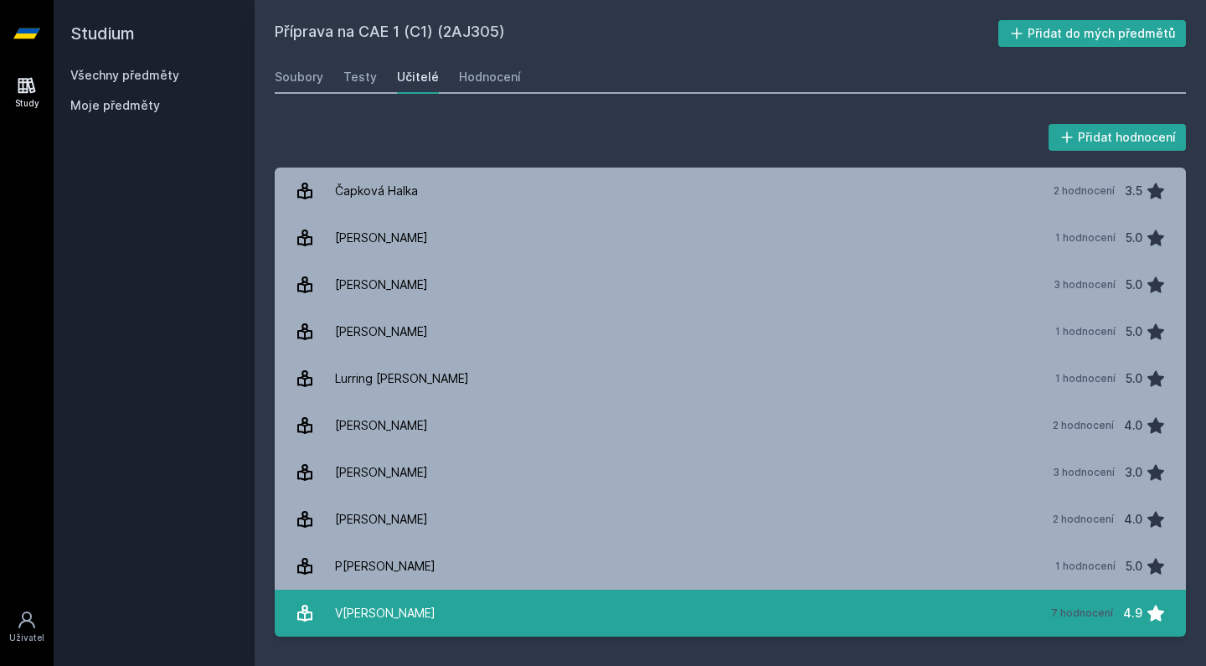
click at [399, 612] on div "V[PERSON_NAME]" at bounding box center [385, 613] width 101 height 34
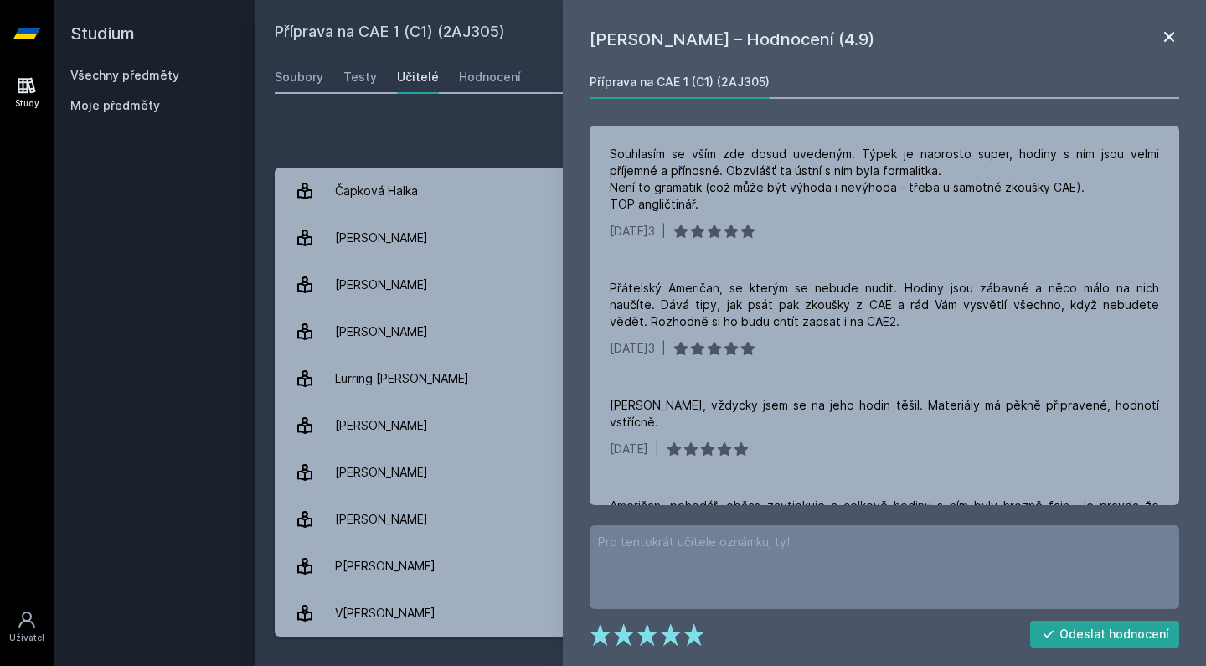
click at [1173, 44] on icon at bounding box center [1169, 37] width 20 height 20
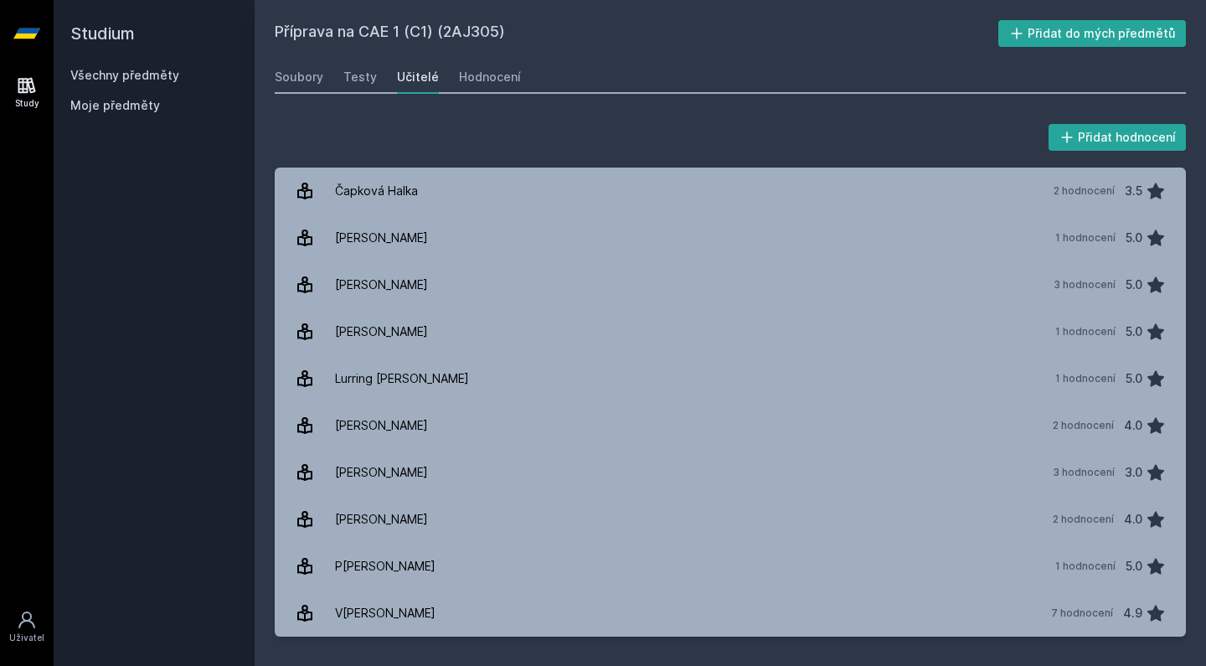
click at [154, 69] on link "Všechny předměty" at bounding box center [124, 75] width 109 height 14
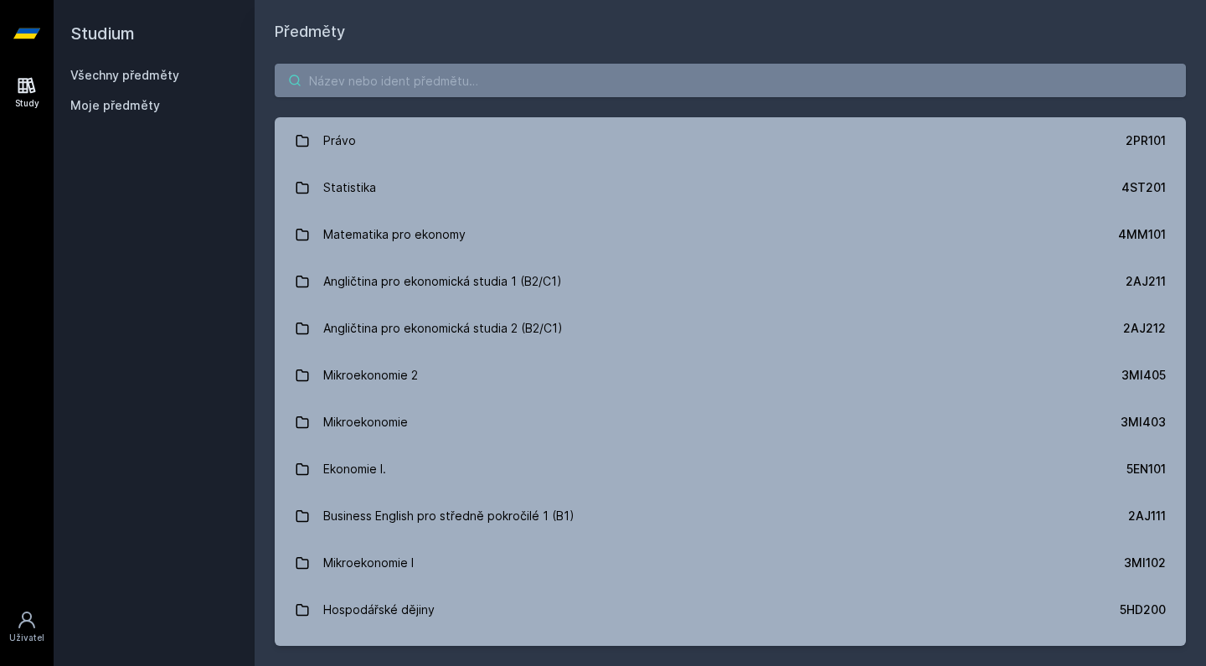
click at [434, 73] on input "search" at bounding box center [730, 81] width 911 height 34
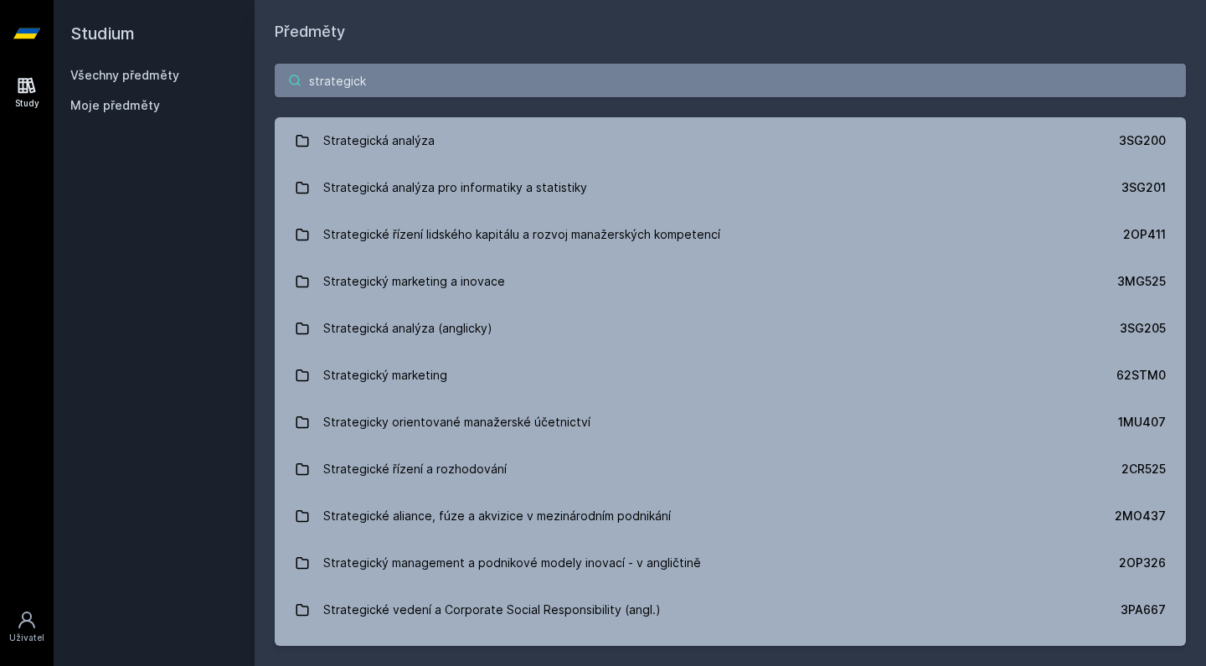
type input "strategická"
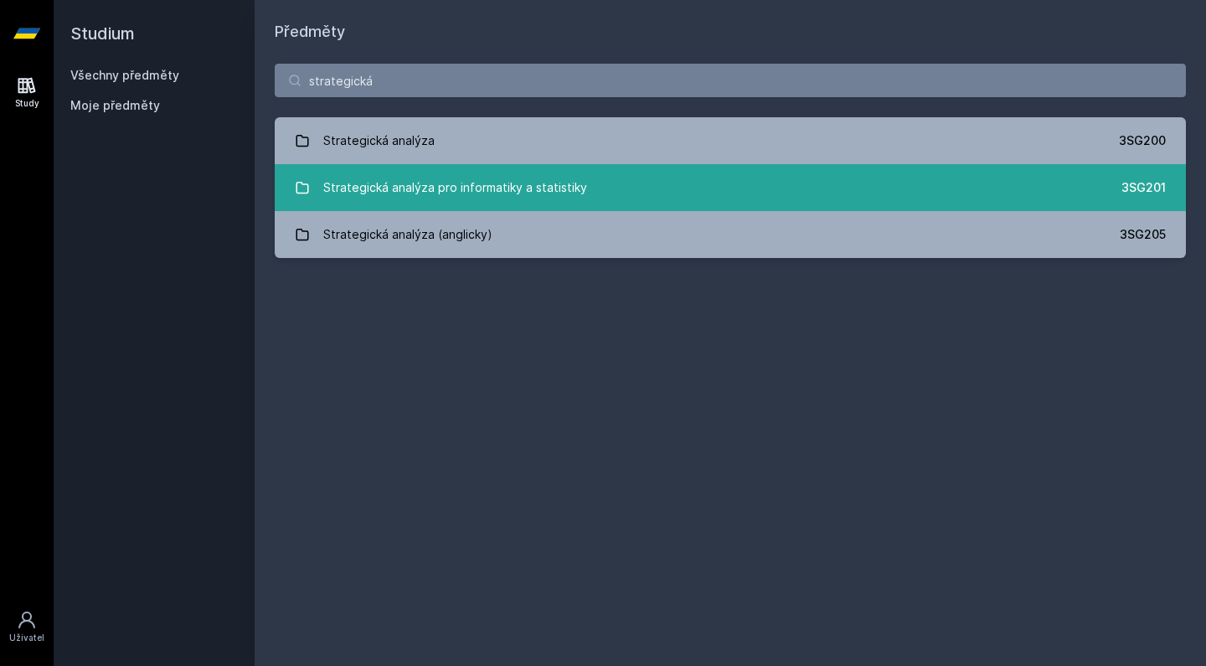
click at [548, 187] on div "Strategická analýza pro informatiky a statistiky" at bounding box center [455, 188] width 264 height 34
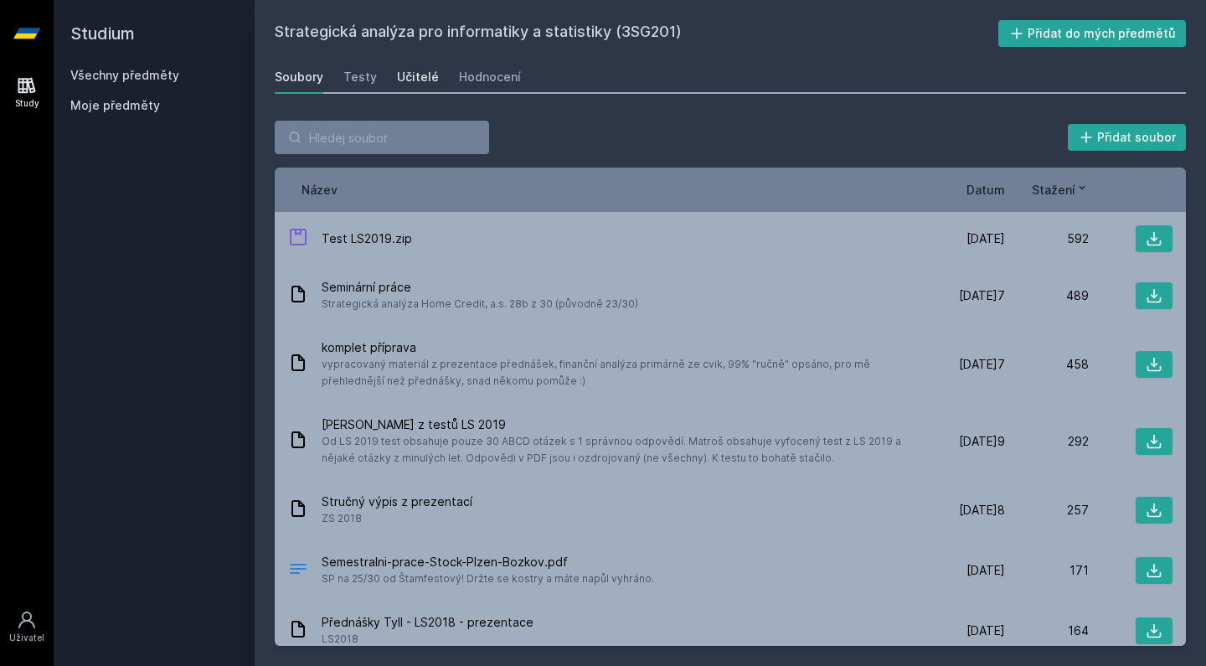
click at [421, 62] on link "Učitelé" at bounding box center [418, 77] width 42 height 34
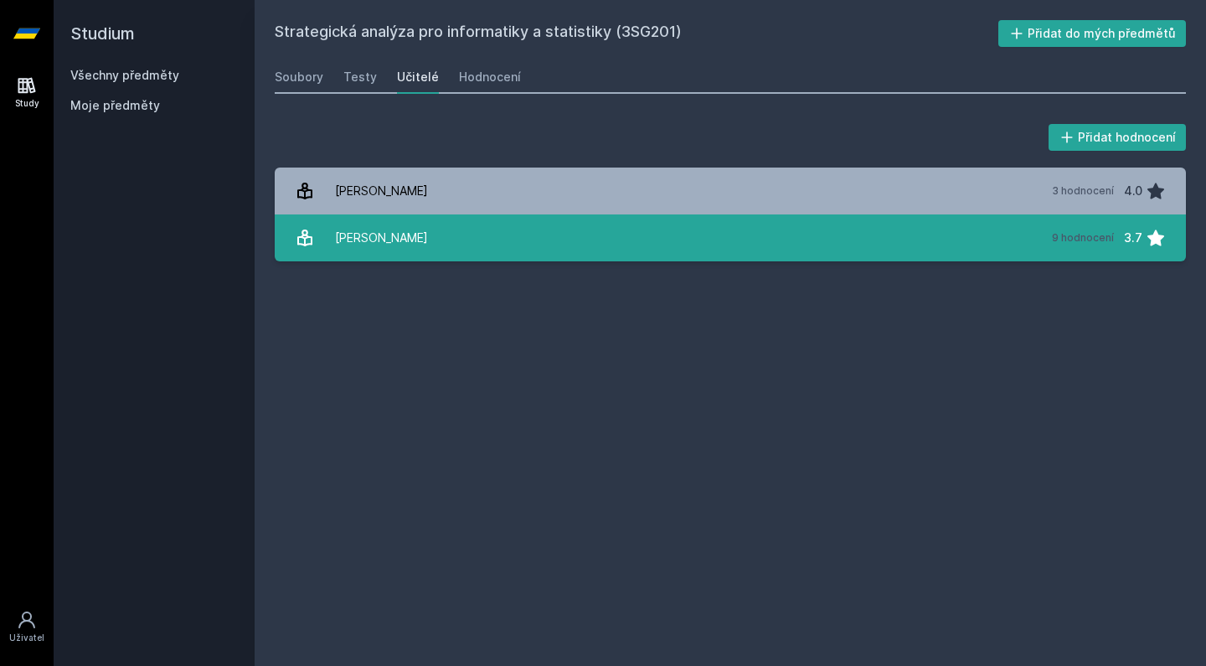
click at [486, 238] on link "M[PERSON_NAME] 9 hodnocení 3.7" at bounding box center [730, 237] width 911 height 47
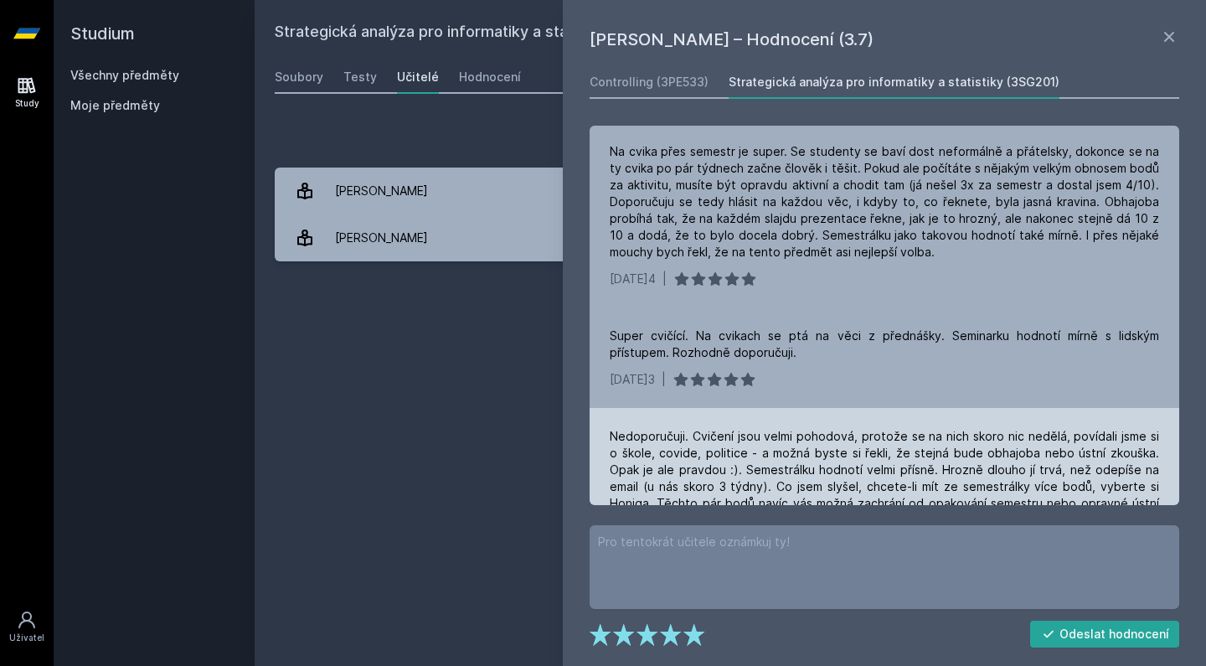
scroll to position [319, 0]
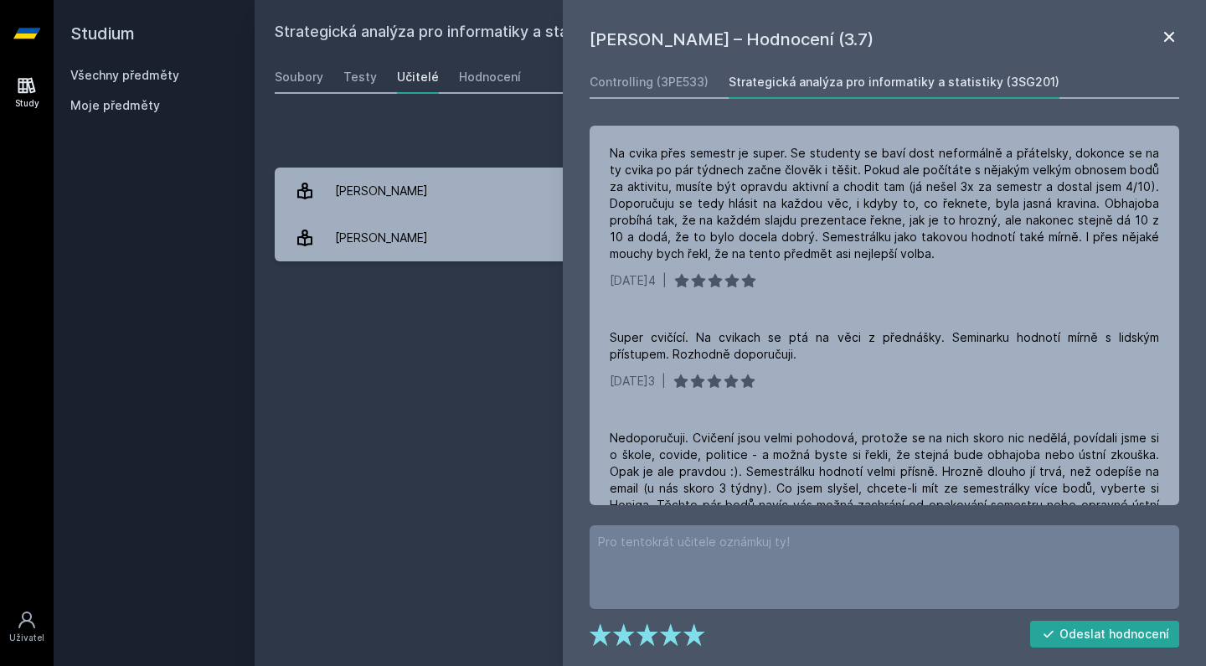
click at [1168, 33] on icon at bounding box center [1169, 37] width 20 height 20
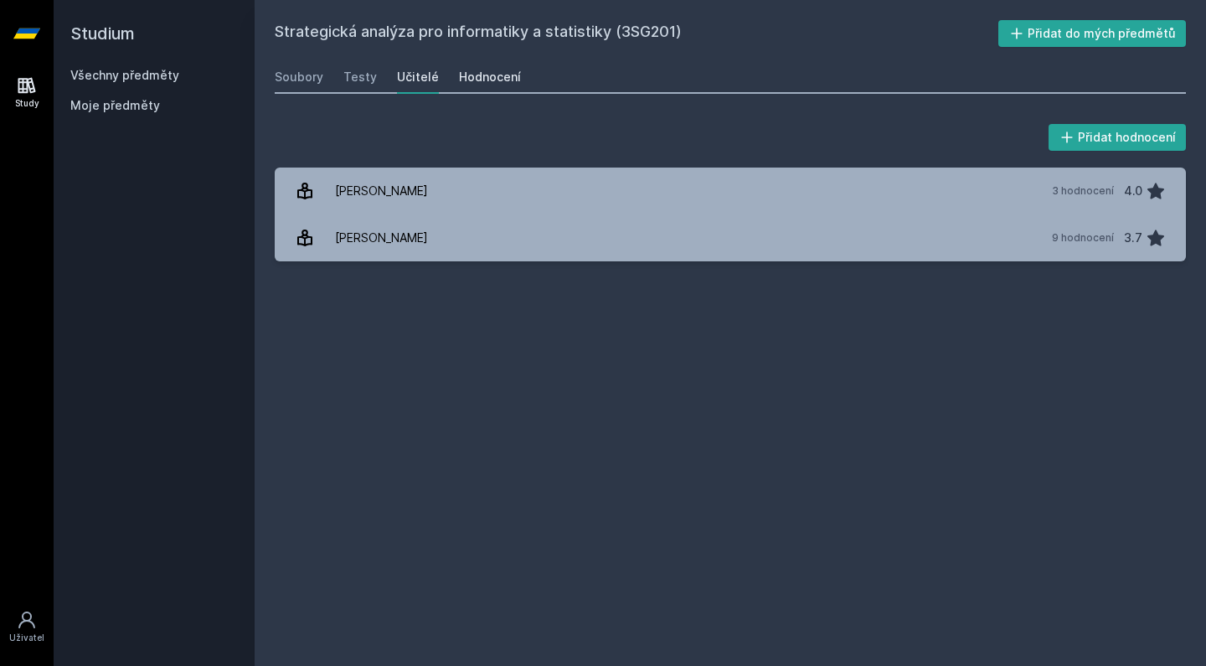
click at [487, 71] on div "Hodnocení" at bounding box center [490, 77] width 62 height 17
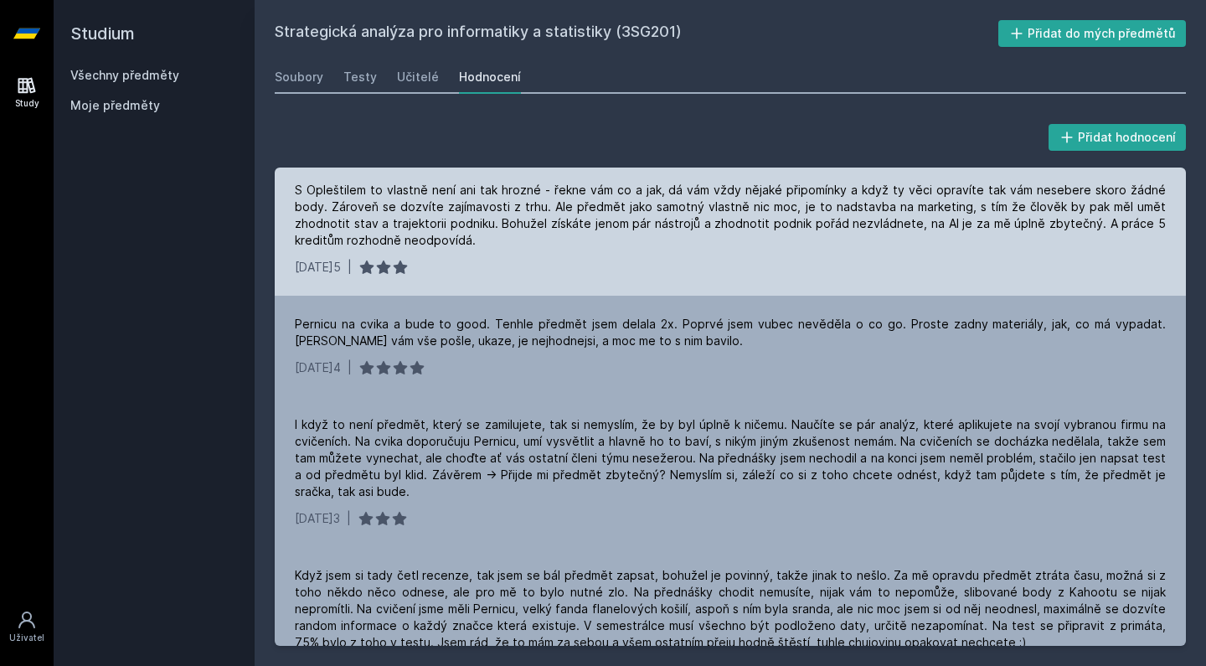
scroll to position [684, 0]
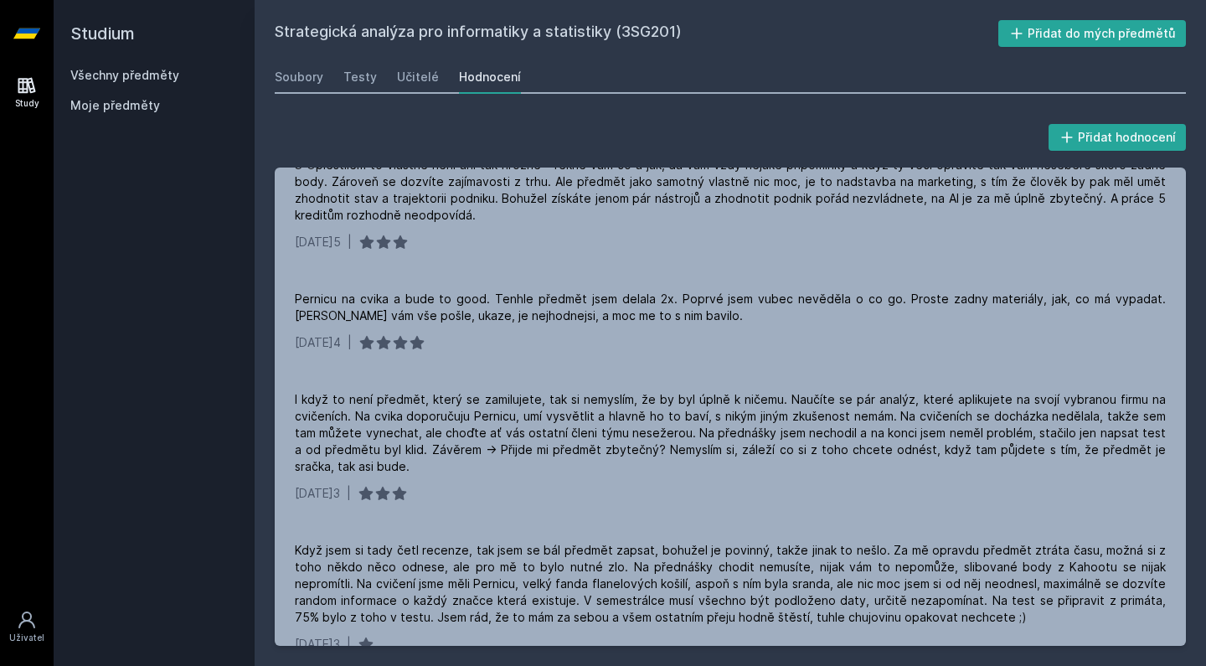
click at [161, 74] on link "Všechny předměty" at bounding box center [124, 75] width 109 height 14
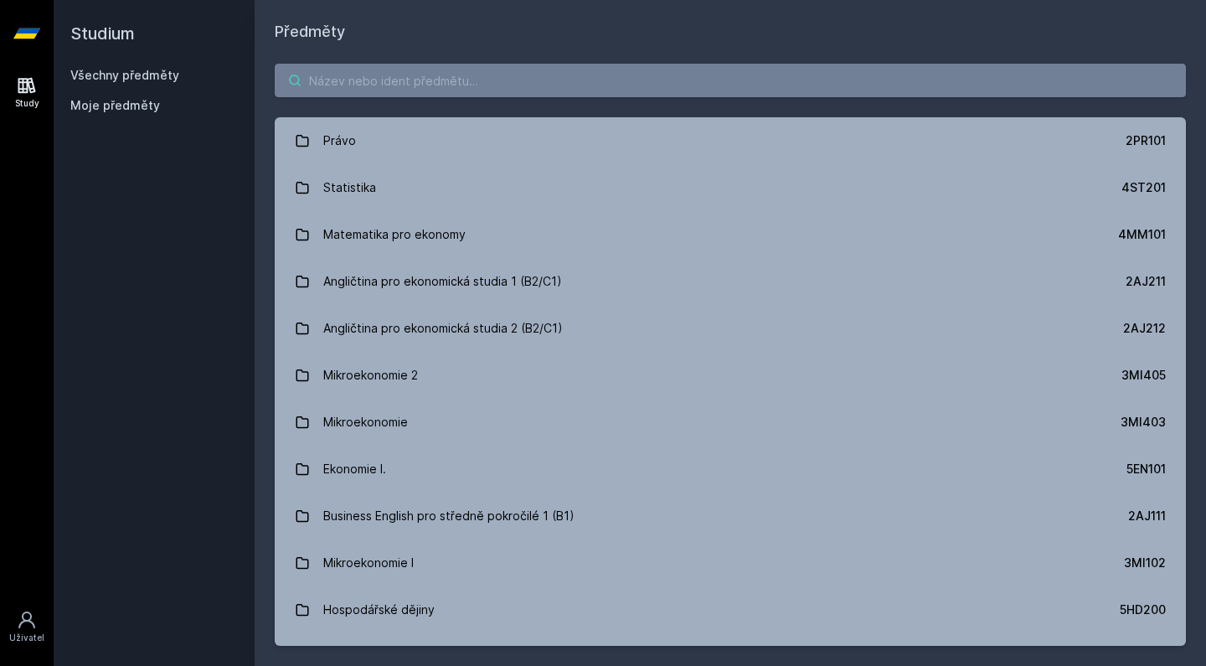
click at [510, 90] on input "search" at bounding box center [730, 81] width 911 height 34
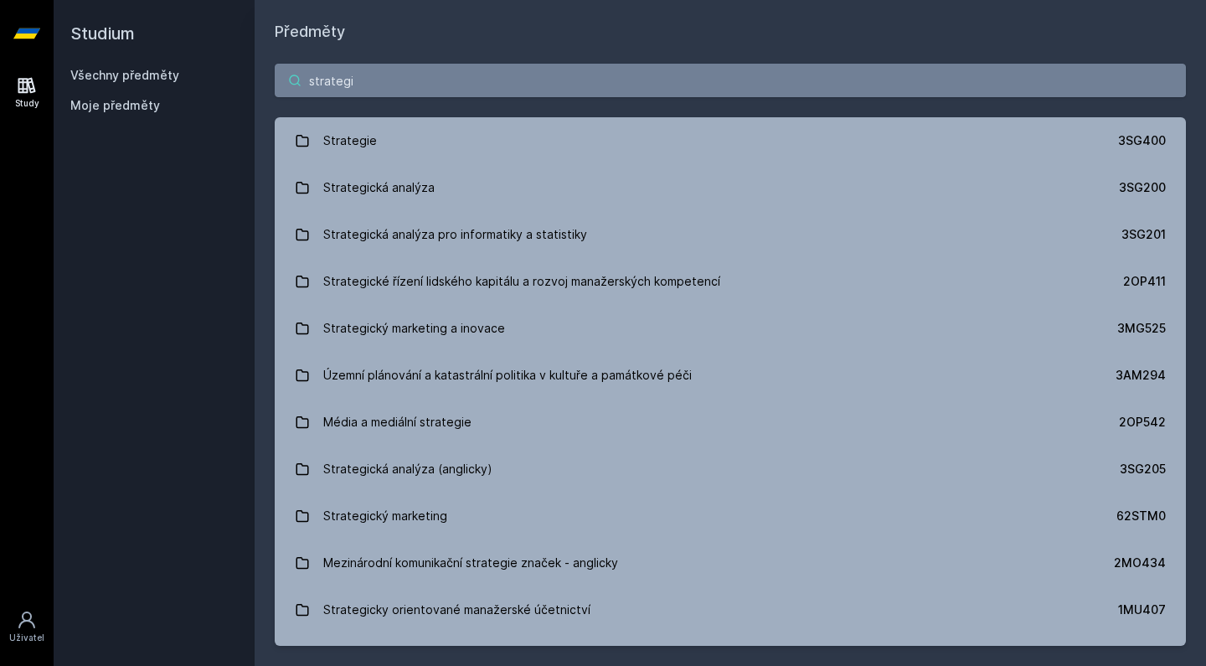
type input "strategie"
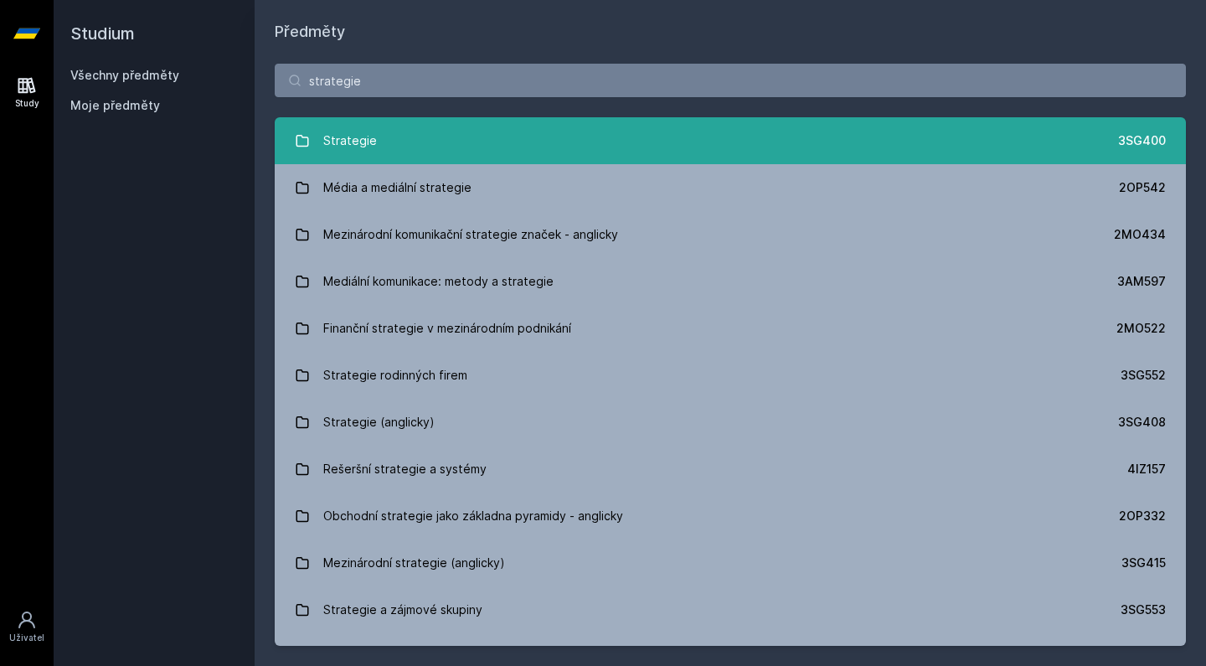
click at [502, 129] on link "Strategie 3SG400" at bounding box center [730, 140] width 911 height 47
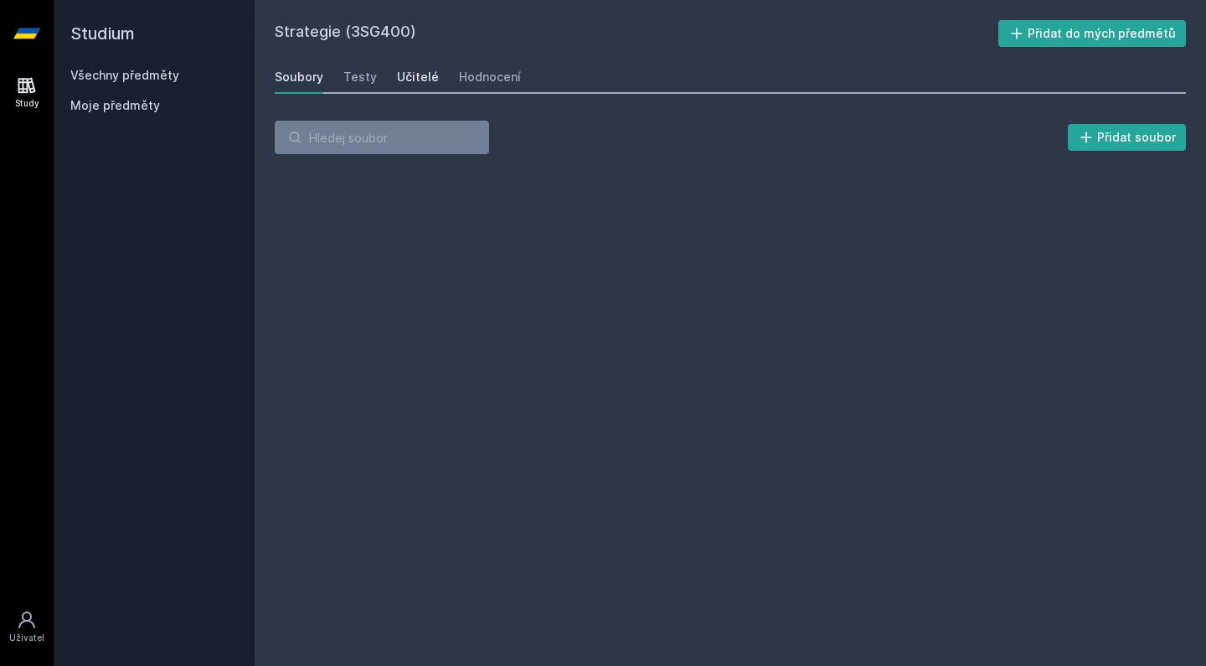
click at [411, 63] on link "Učitelé" at bounding box center [418, 77] width 42 height 34
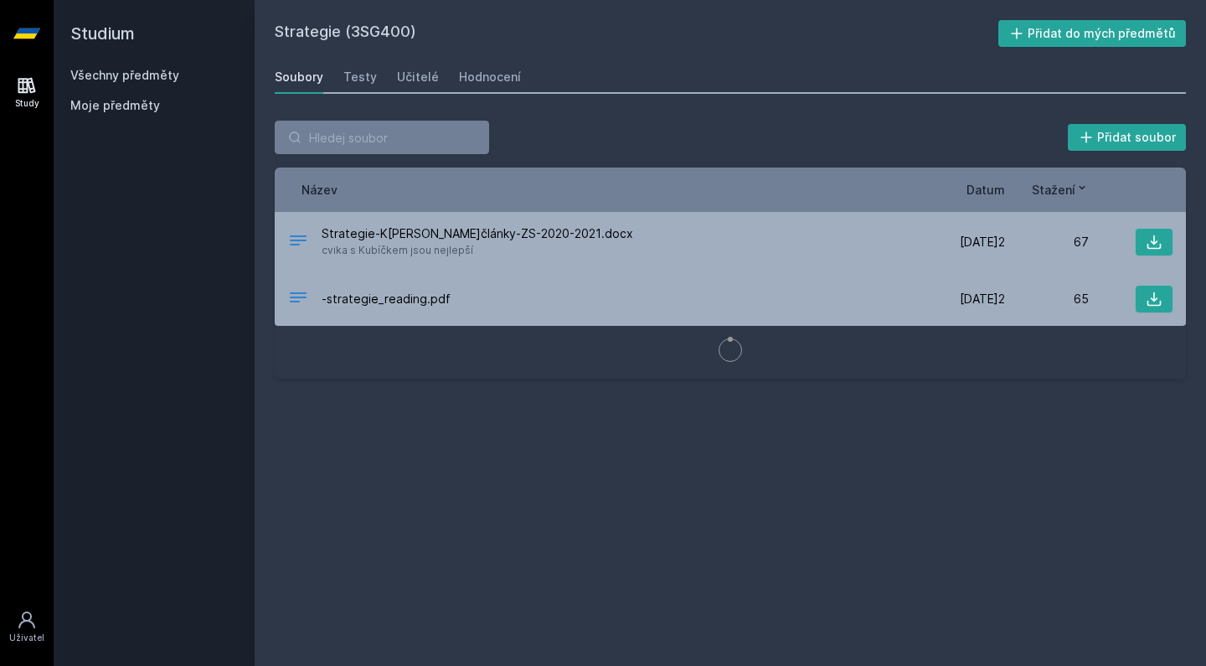
click at [168, 69] on link "Všechny předměty" at bounding box center [124, 75] width 109 height 14
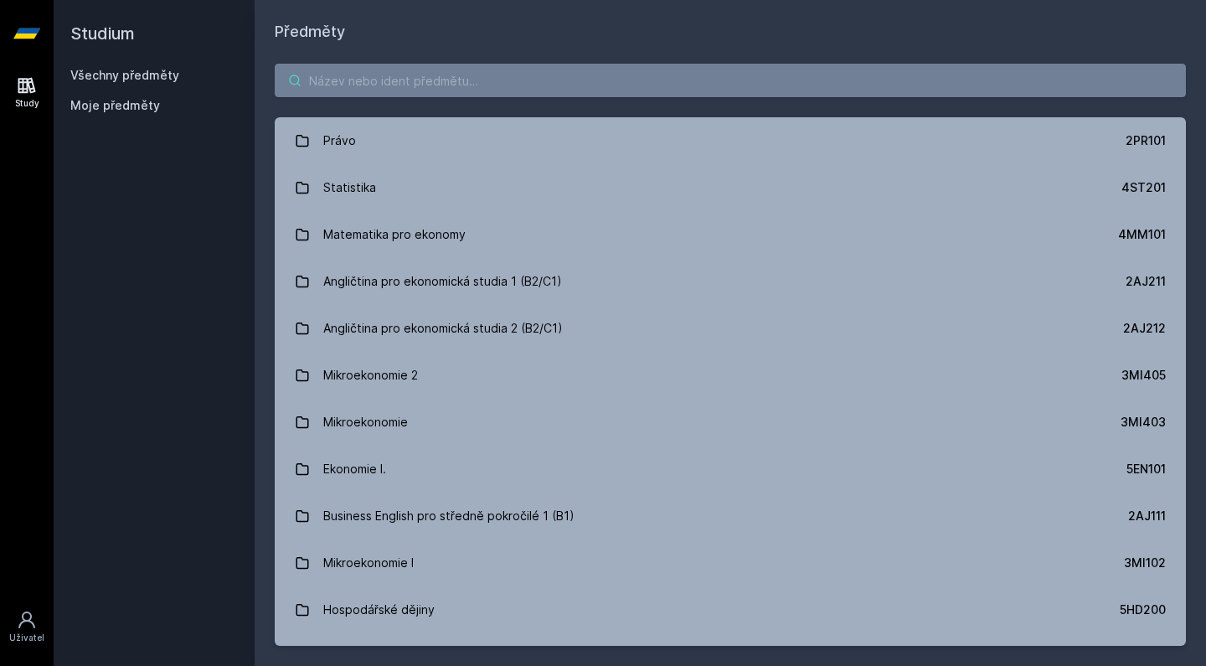
click at [426, 81] on input "search" at bounding box center [730, 81] width 911 height 34
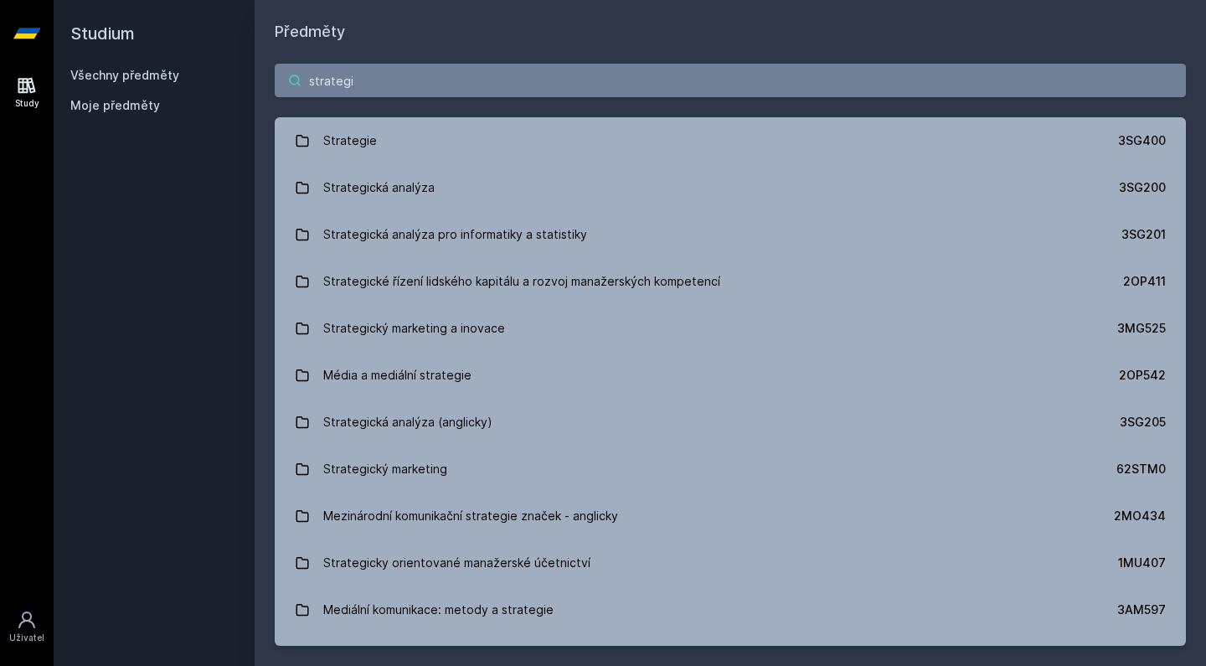
type input "strategie"
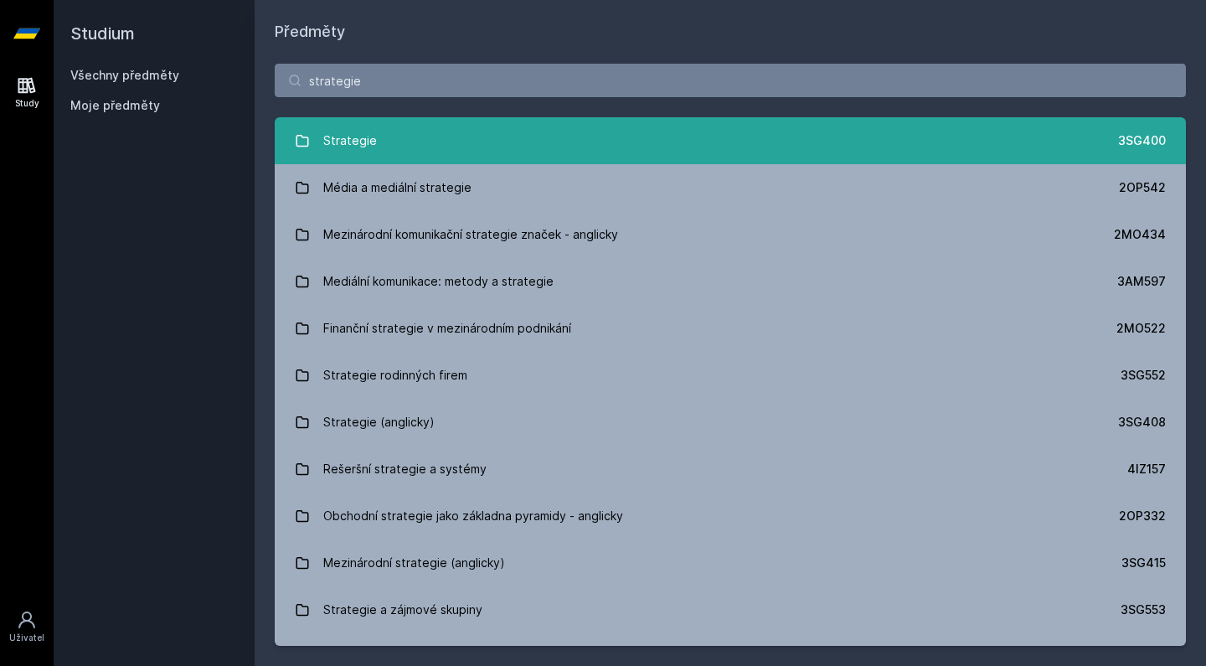
click at [405, 150] on link "Strategie 3SG400" at bounding box center [730, 140] width 911 height 47
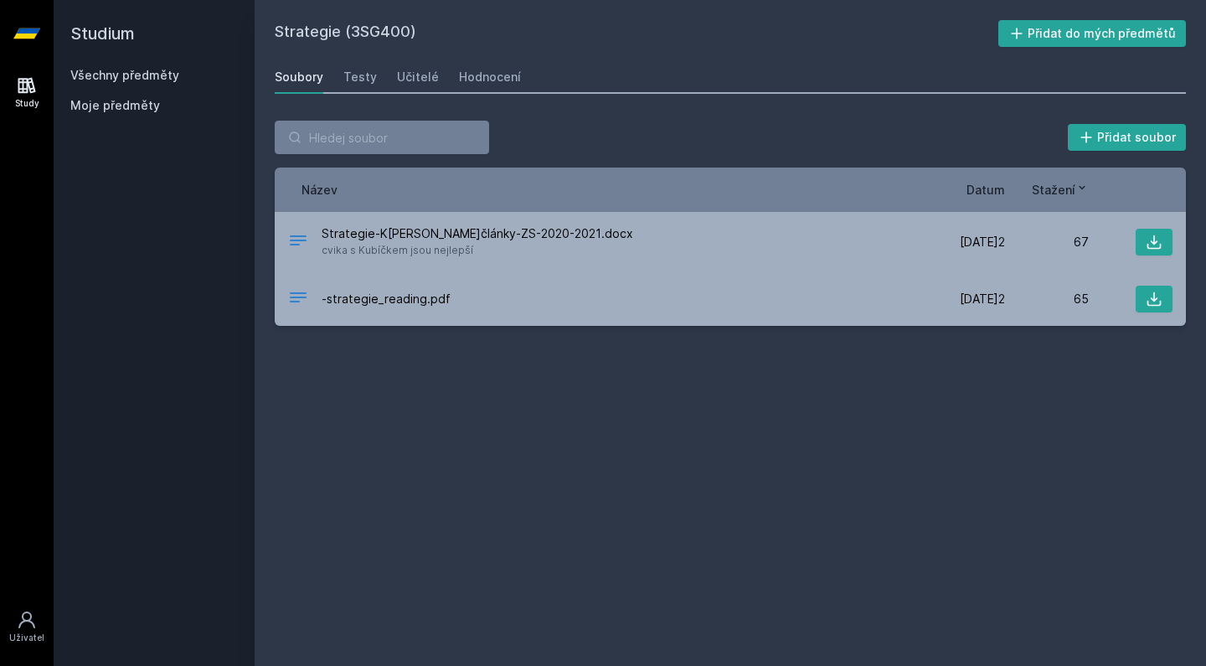
click at [433, 80] on div "Soubory Testy Učitelé Hodnocení" at bounding box center [730, 77] width 911 height 34
click at [407, 80] on div "Učitelé" at bounding box center [418, 77] width 42 height 17
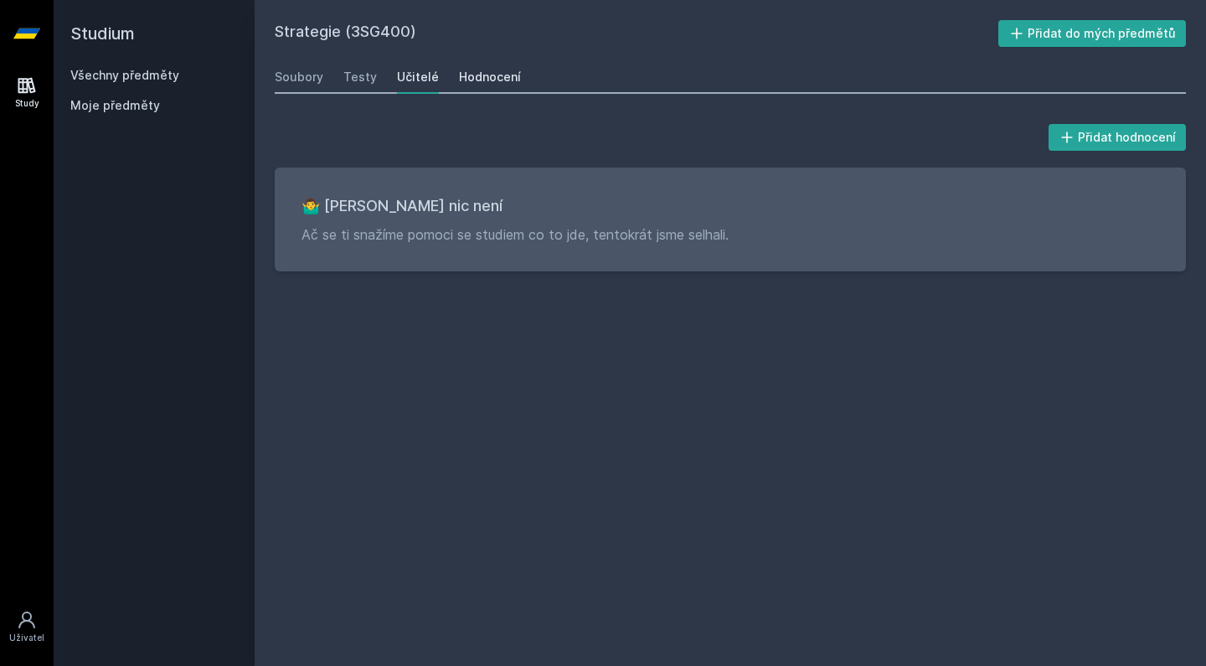
click at [485, 77] on div "Hodnocení" at bounding box center [490, 77] width 62 height 17
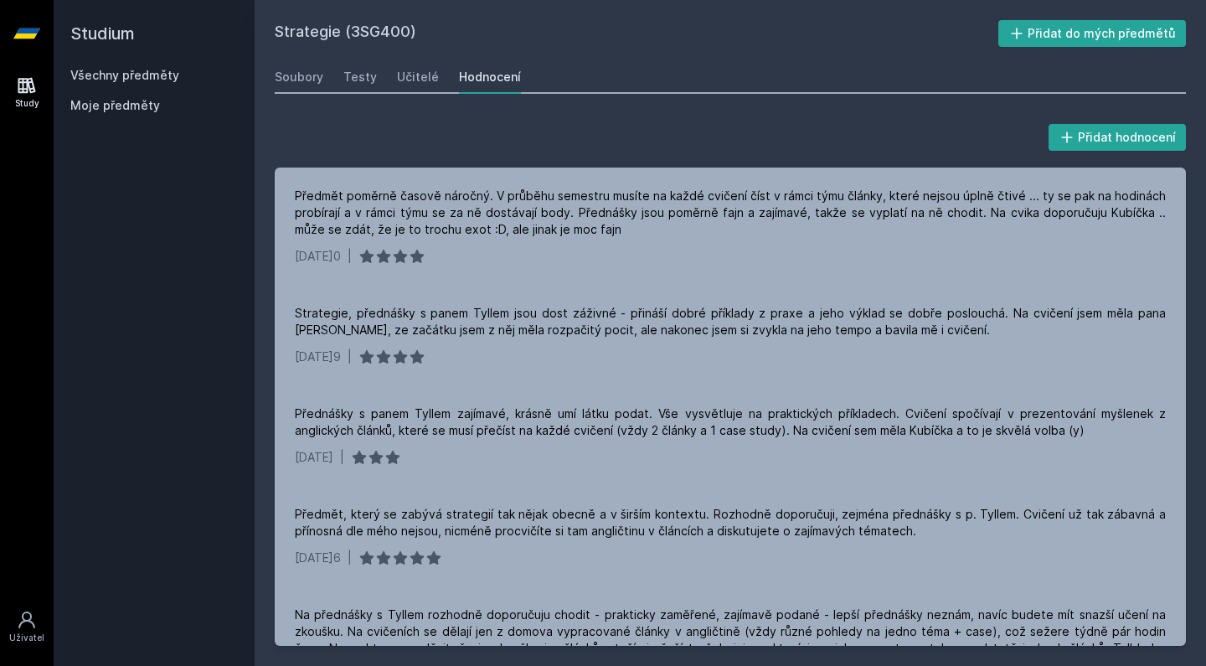
click at [109, 89] on div "Všechny předměty Moje předměty" at bounding box center [154, 94] width 168 height 54
click at [152, 80] on link "Všechny předměty" at bounding box center [124, 75] width 109 height 14
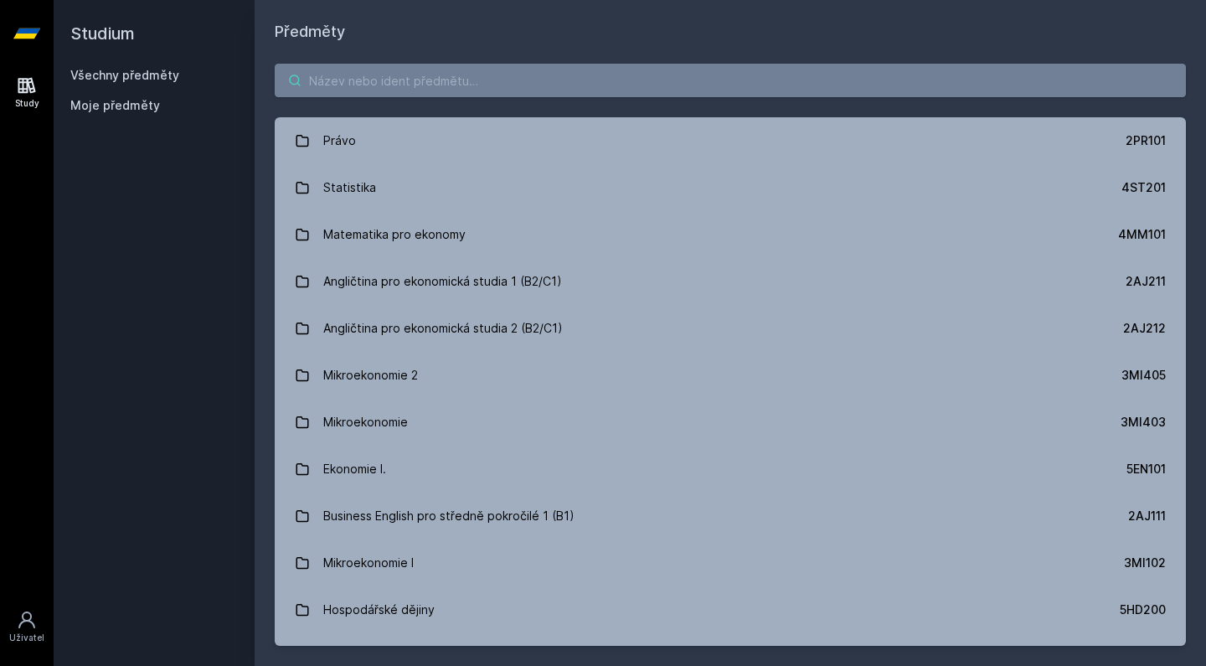
click at [378, 88] on input "search" at bounding box center [730, 81] width 911 height 34
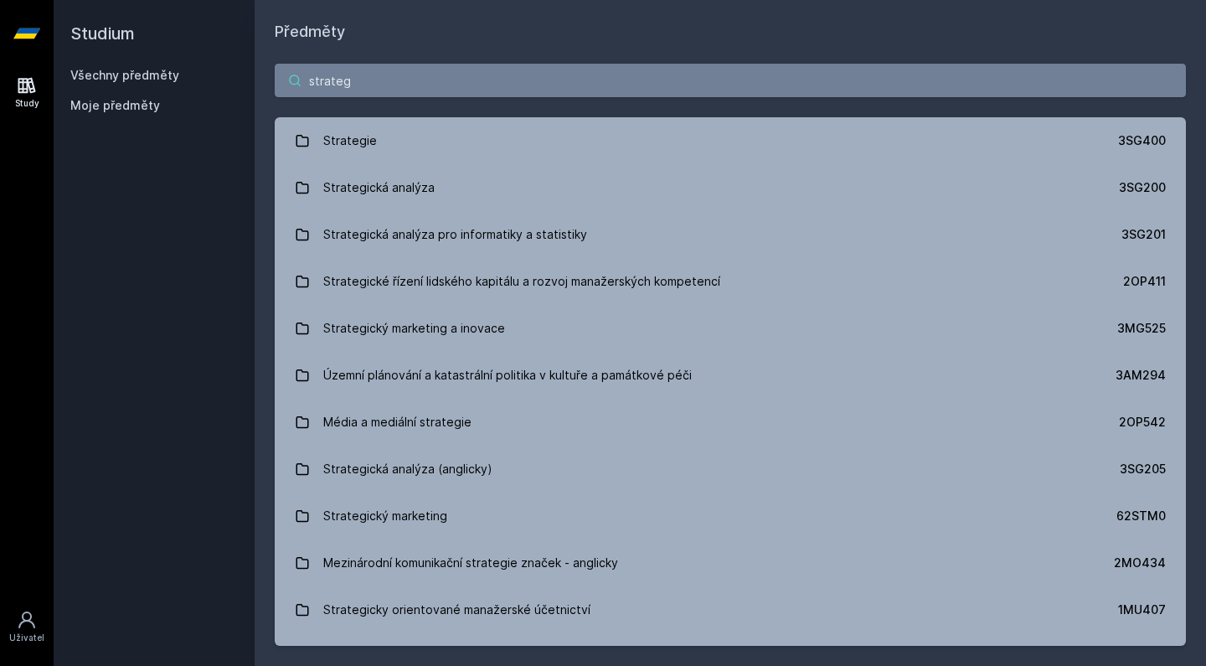
type input "strategi"
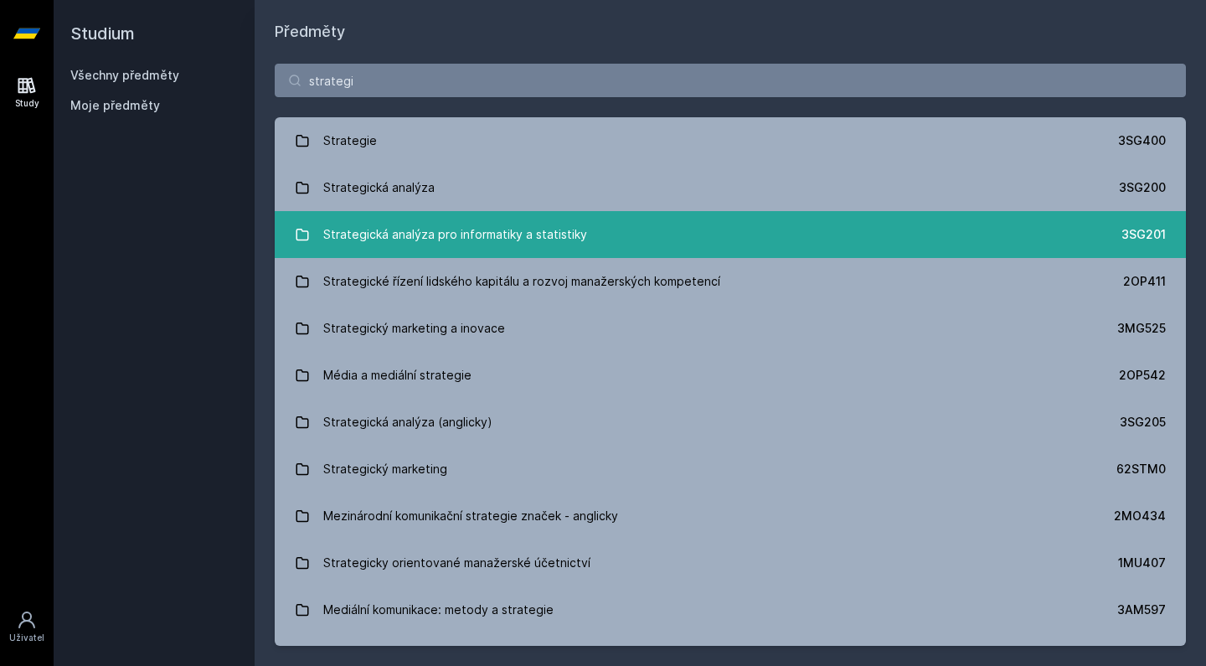
click at [495, 235] on div "Strategická analýza pro informatiky a statistiky" at bounding box center [455, 235] width 264 height 34
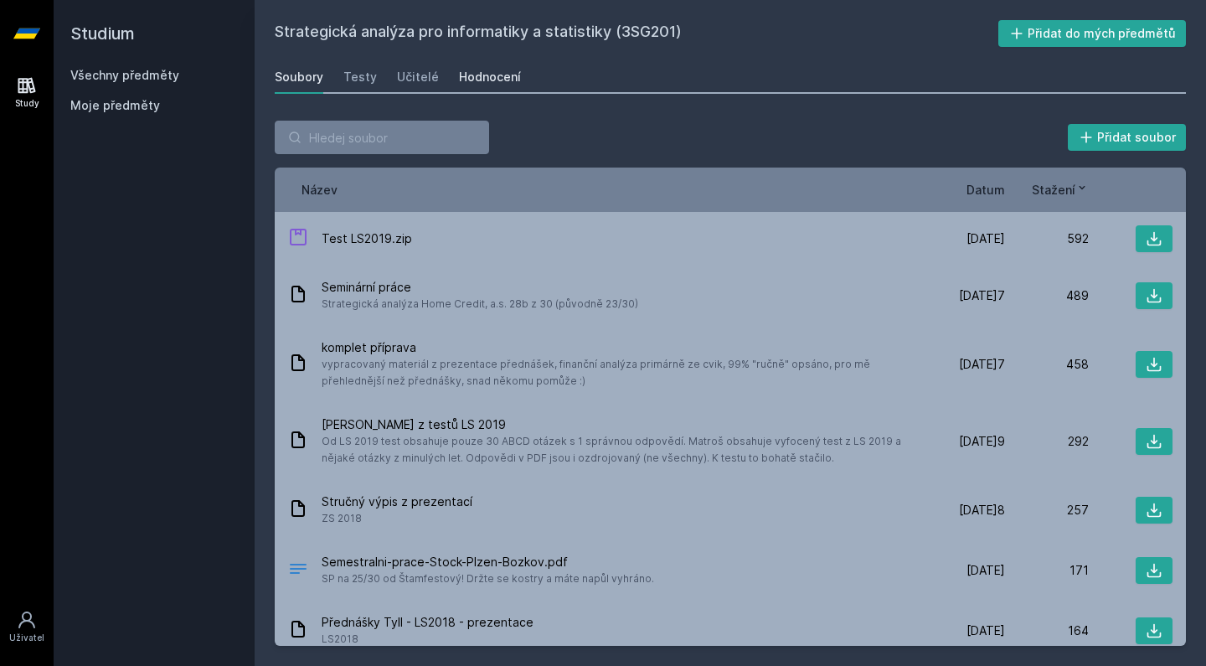
click at [493, 87] on link "Hodnocení" at bounding box center [490, 77] width 62 height 34
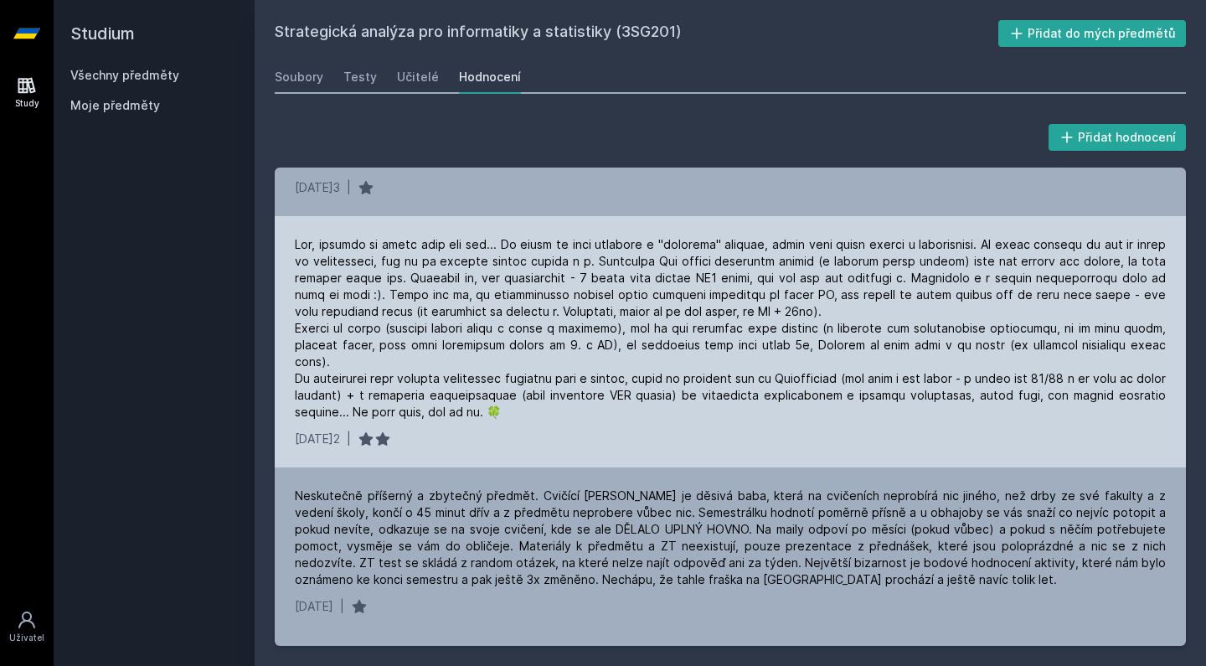
scroll to position [2336, 0]
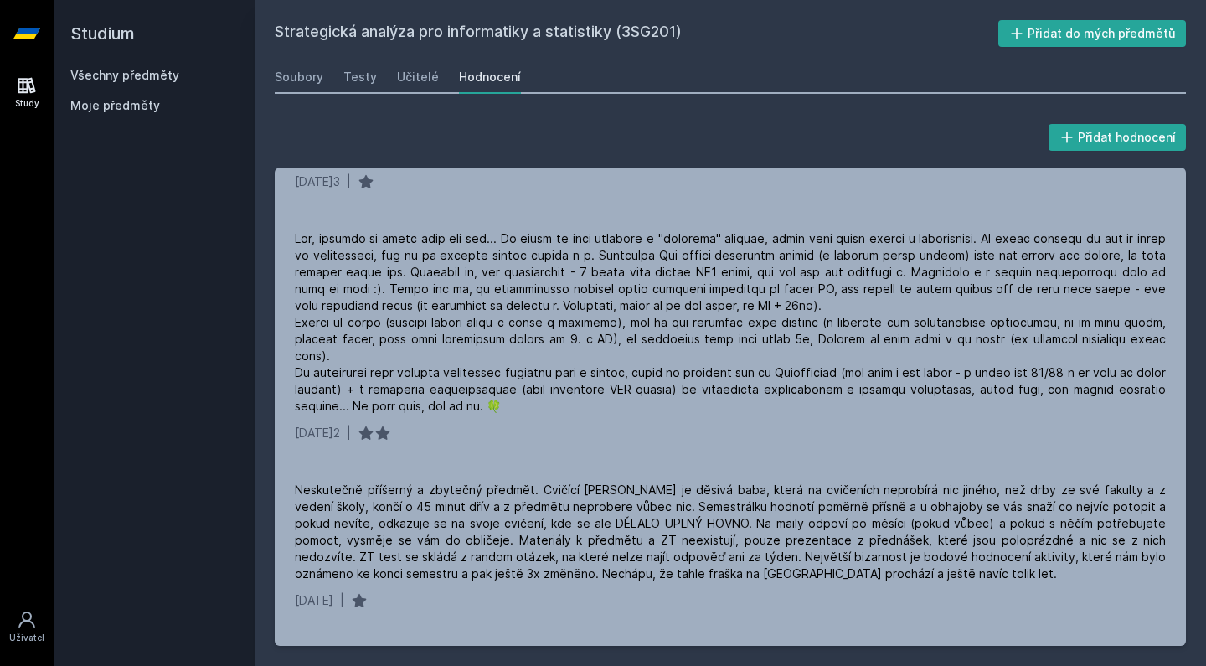
click at [434, 72] on div "Soubory Testy Učitelé Hodnocení" at bounding box center [730, 77] width 911 height 34
click at [414, 80] on div "Učitelé" at bounding box center [418, 77] width 42 height 17
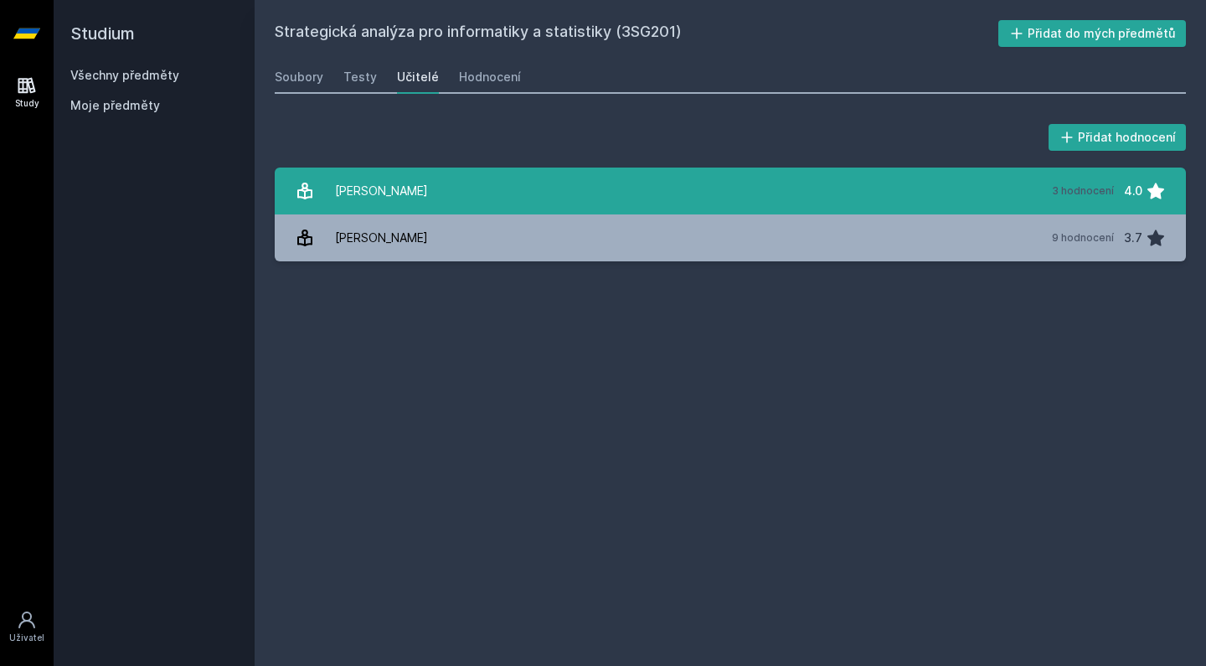
click at [425, 187] on link "H[PERSON_NAME] 3 hodnocení 4.0" at bounding box center [730, 191] width 911 height 47
